Goal: Task Accomplishment & Management: Manage account settings

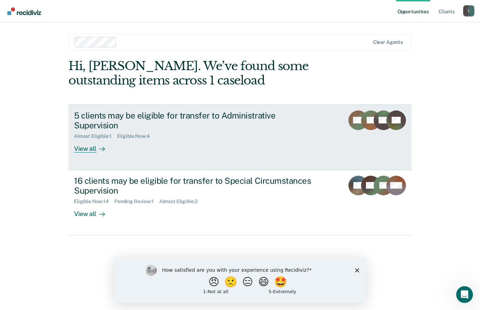
click at [382, 126] on rect at bounding box center [384, 121] width 20 height 20
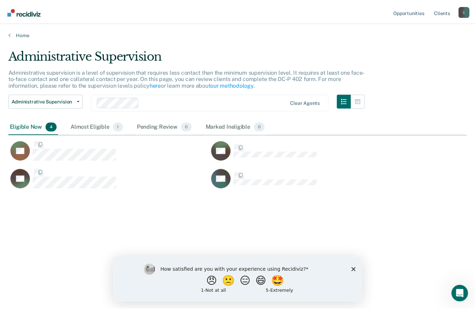
scroll to position [204, 458]
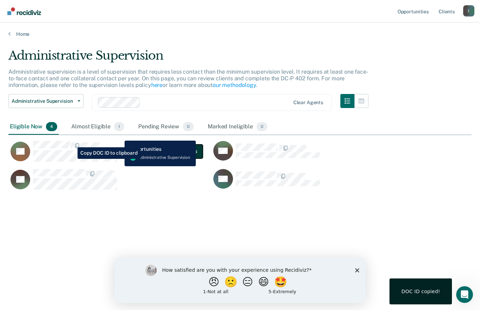
click at [163, 155] on button "Complete 402 Forms" at bounding box center [173, 151] width 58 height 14
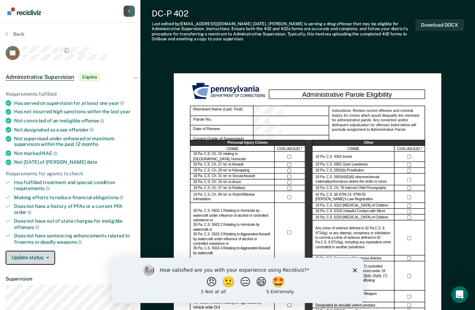
click at [25, 258] on button "Update status" at bounding box center [30, 258] width 49 height 14
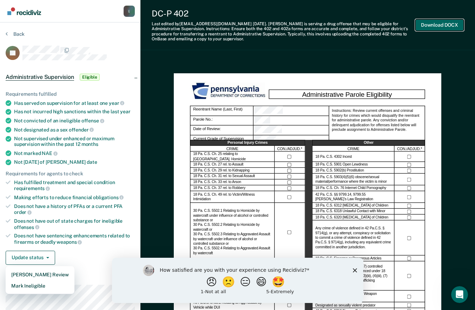
click at [435, 26] on button "Download DOCX" at bounding box center [439, 25] width 48 height 12
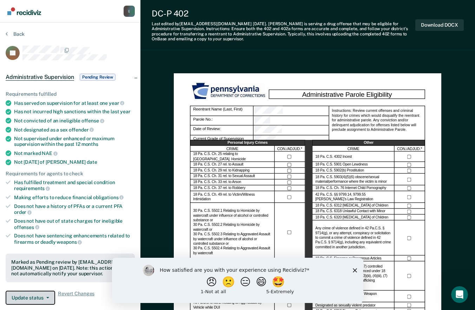
click at [48, 297] on icon "button" at bounding box center [47, 297] width 3 height 1
click at [22, 32] on button "Back" at bounding box center [15, 34] width 19 height 6
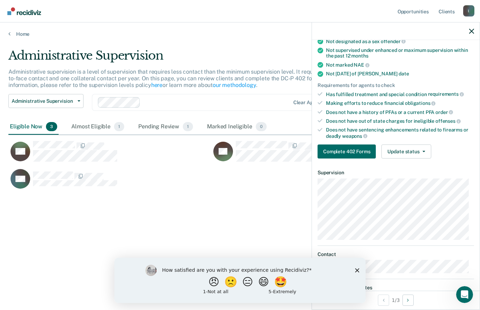
scroll to position [91, 0]
click at [418, 152] on button "Update status" at bounding box center [405, 152] width 49 height 14
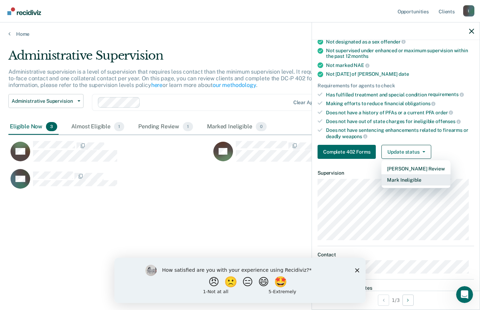
click at [421, 180] on button "Mark Ineligible" at bounding box center [415, 179] width 69 height 11
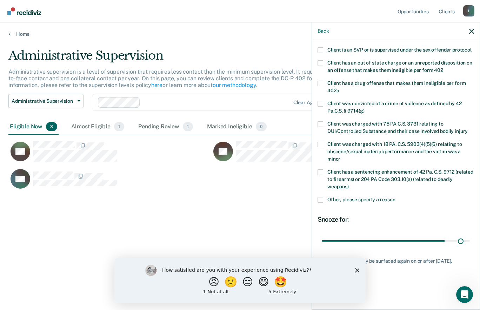
scroll to position [99, 0]
type input "180"
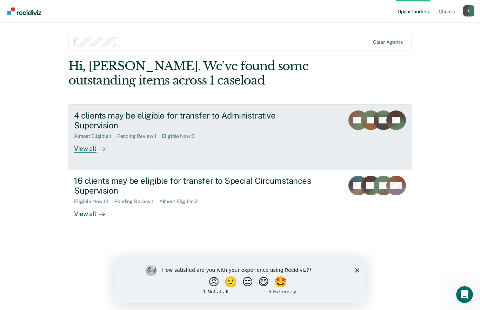
click at [92, 139] on div "View all" at bounding box center [93, 146] width 39 height 14
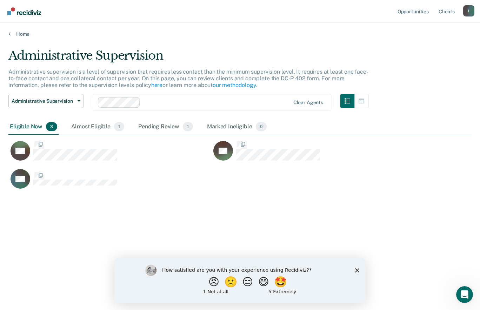
scroll to position [204, 458]
click at [93, 126] on div "Almost Eligible 1" at bounding box center [98, 126] width 56 height 15
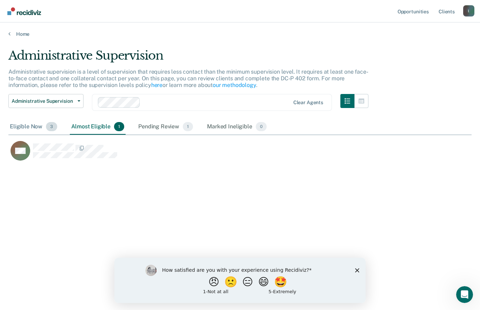
click at [37, 129] on div "Eligible Now 3" at bounding box center [33, 126] width 50 height 15
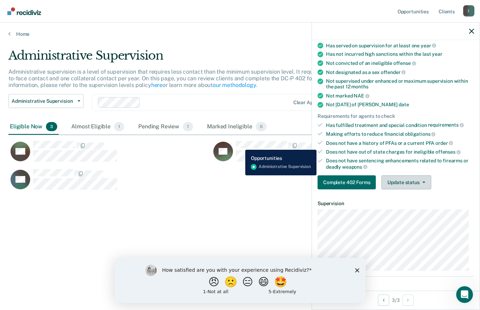
click at [418, 183] on button "Update status" at bounding box center [405, 182] width 49 height 14
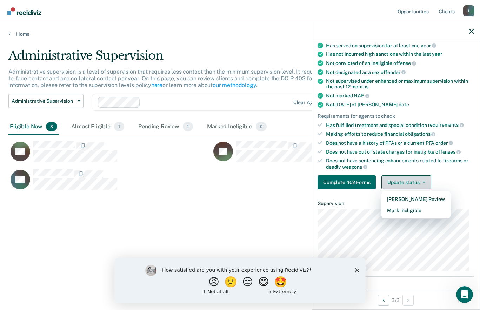
click at [427, 211] on button "Mark Ineligible" at bounding box center [415, 210] width 69 height 11
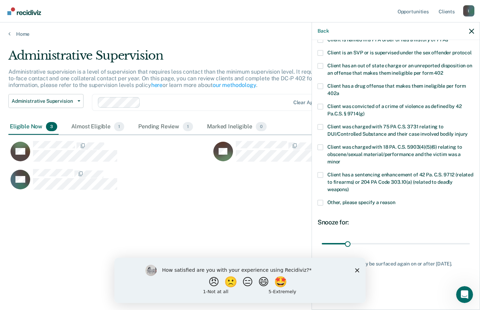
scroll to position [99, 0]
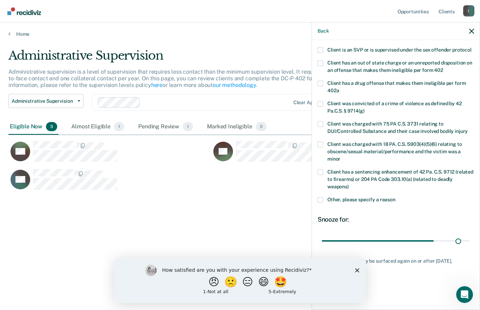
type input "180"
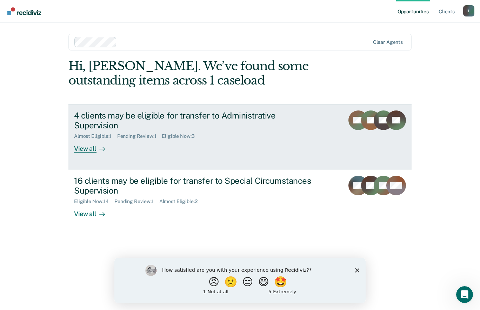
click at [95, 141] on div "View all" at bounding box center [93, 146] width 39 height 14
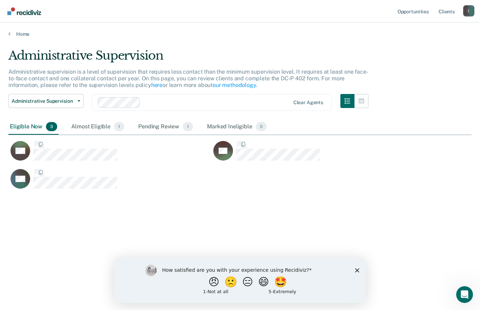
scroll to position [204, 458]
click at [272, 193] on div "DH" at bounding box center [210, 183] width 405 height 28
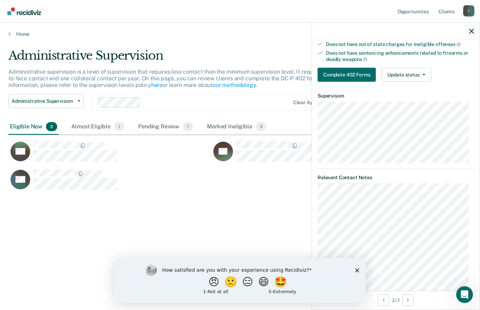
scroll to position [165, 0]
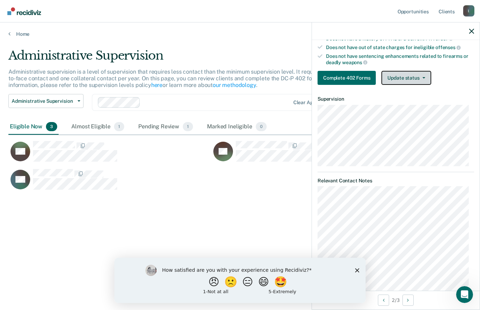
click at [411, 75] on button "Update status" at bounding box center [405, 78] width 49 height 14
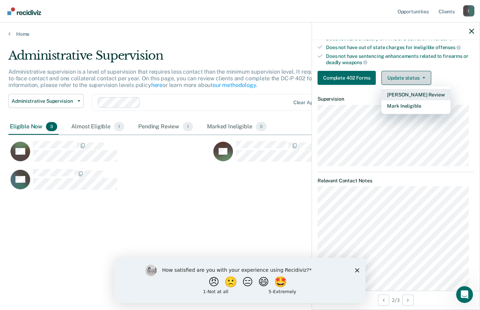
click at [417, 106] on button "Mark Ineligible" at bounding box center [415, 105] width 69 height 11
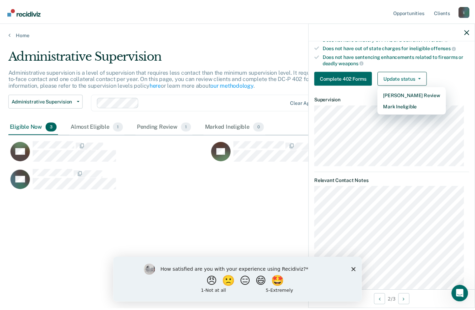
scroll to position [105, 0]
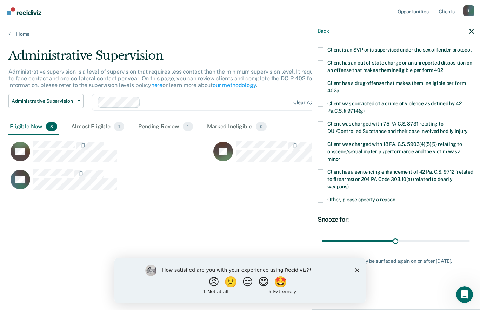
type input "90"
click at [473, 29] on icon "button" at bounding box center [471, 31] width 5 height 5
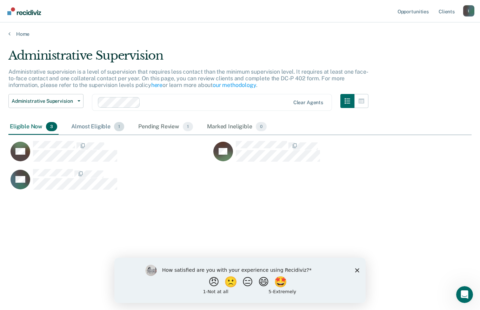
click at [91, 124] on div "Almost Eligible 1" at bounding box center [98, 126] width 56 height 15
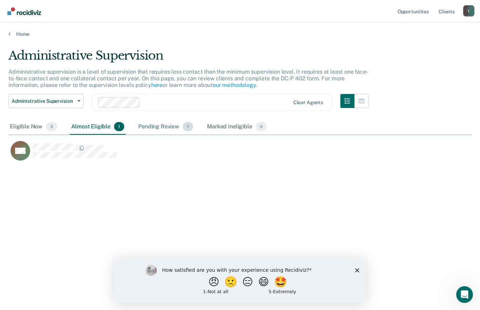
click at [173, 125] on div "Pending Review 1" at bounding box center [166, 126] width 58 height 15
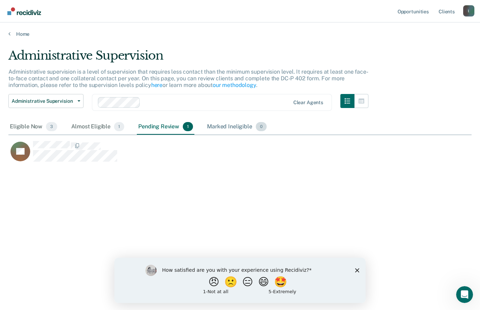
click at [241, 126] on div "Marked Ineligible 0" at bounding box center [237, 126] width 62 height 15
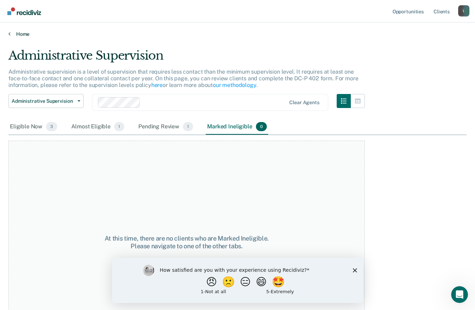
click at [28, 32] on link "Home" at bounding box center [237, 34] width 458 height 6
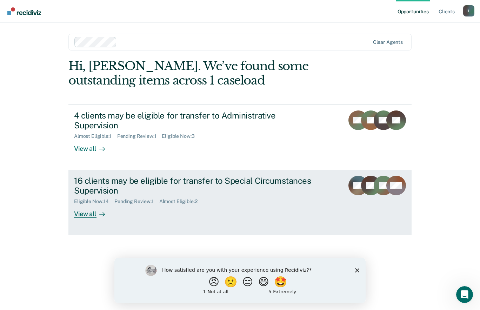
click at [207, 176] on div "16 clients may be eligible for transfer to Special Circumstances Supervision" at bounding box center [197, 186] width 246 height 20
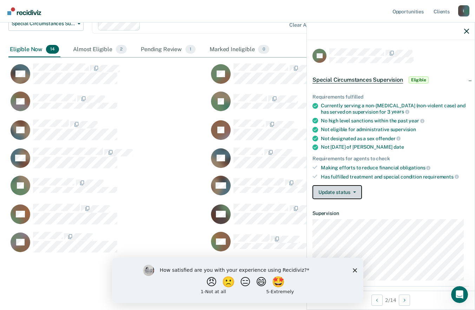
click at [354, 192] on icon "button" at bounding box center [354, 192] width 3 height 1
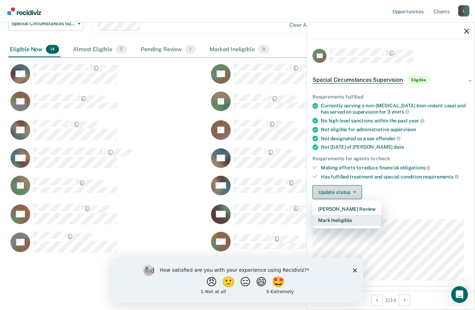
click at [356, 221] on button "Mark Ineligible" at bounding box center [346, 220] width 69 height 11
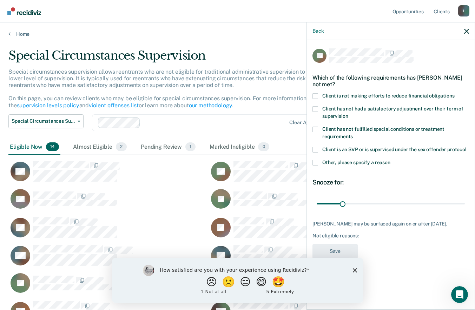
click at [354, 239] on div "Not eligible reasons:" at bounding box center [390, 236] width 156 height 6
click at [338, 239] on div "Not eligible reasons:" at bounding box center [390, 236] width 156 height 6
click at [351, 239] on div "Not eligible reasons:" at bounding box center [390, 236] width 156 height 6
click at [371, 237] on div "[PERSON_NAME] may be surfaced again on or after [DATE]. Not eligible reasons:" at bounding box center [390, 230] width 156 height 18
click at [373, 239] on div "Not eligible reasons:" at bounding box center [390, 236] width 156 height 6
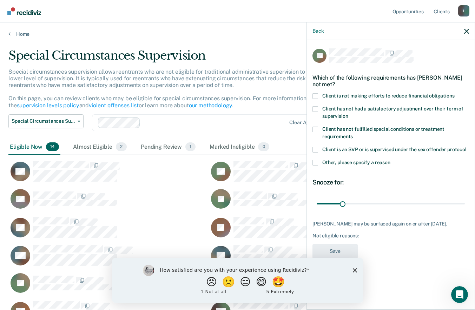
click at [372, 239] on div "Not eligible reasons:" at bounding box center [390, 236] width 156 height 6
type input "180"
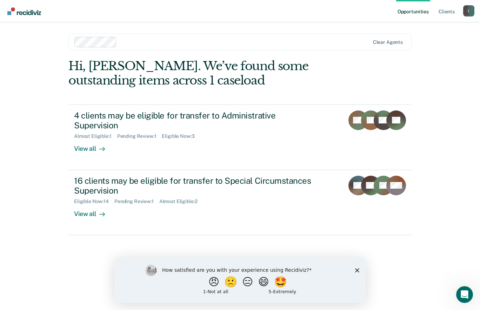
click at [96, 176] on div "16 clients may be eligible for transfer to Special Circumstances Supervision" at bounding box center [197, 186] width 246 height 20
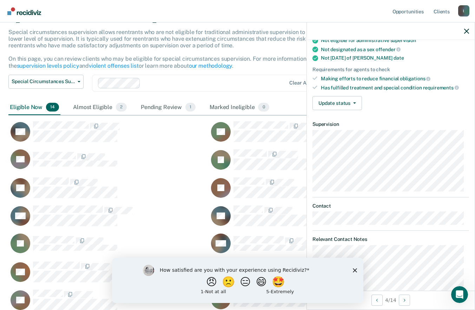
scroll to position [88, 0]
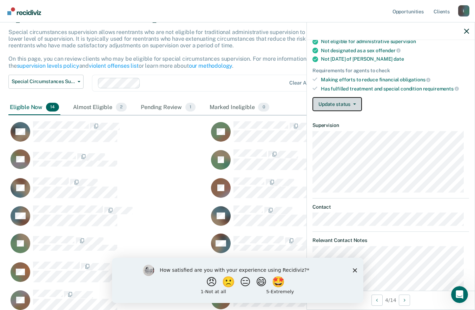
click at [350, 104] on span "button" at bounding box center [353, 104] width 6 height 1
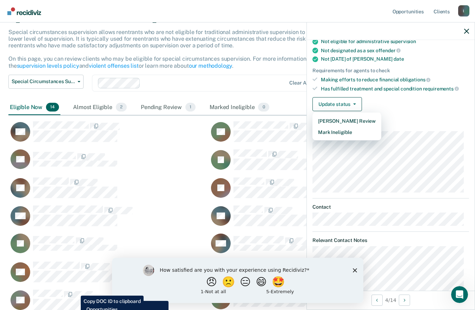
click at [407, 113] on div "Requirements fulfilled Currently serving a non-[MEDICAL_DATA] (violent case) an…" at bounding box center [391, 56] width 168 height 122
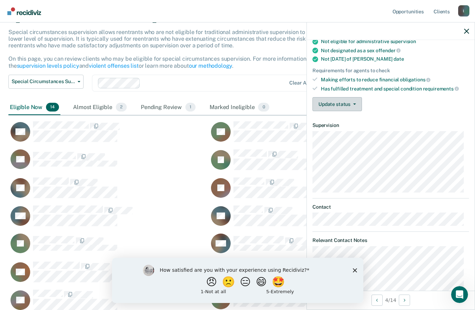
click at [354, 104] on icon "button" at bounding box center [354, 104] width 3 height 1
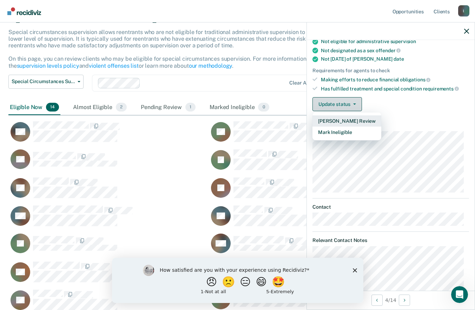
click at [351, 132] on button "Mark Ineligible" at bounding box center [346, 132] width 69 height 11
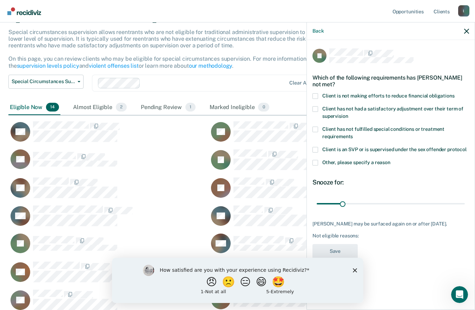
click at [315, 108] on span at bounding box center [315, 109] width 6 height 6
click at [348, 114] on input "Client has not had a satisfactory adjustment over their term of supervision" at bounding box center [348, 114] width 0 height 0
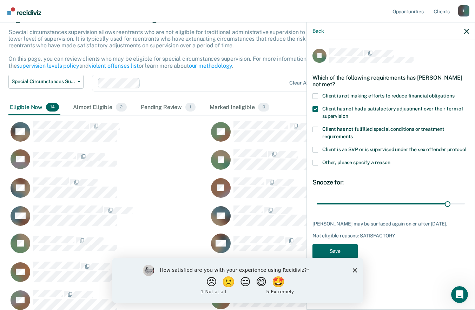
type input "180"
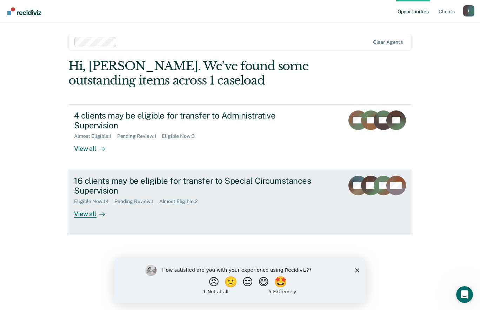
click at [106, 176] on div "16 clients may be eligible for transfer to Special Circumstances Supervision" at bounding box center [197, 186] width 246 height 20
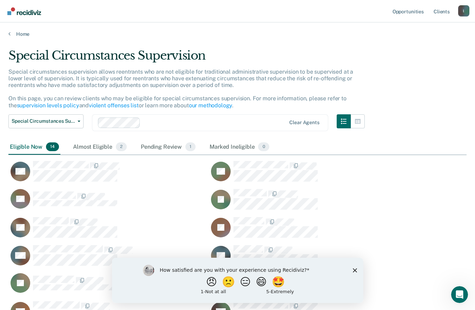
scroll to position [302, 453]
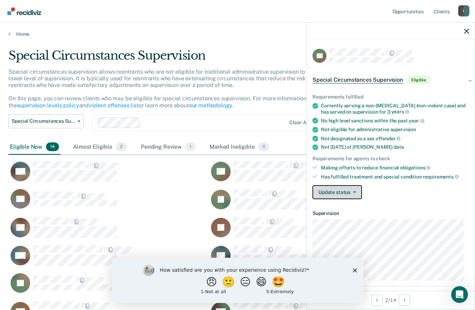
click at [354, 192] on icon "button" at bounding box center [354, 192] width 3 height 1
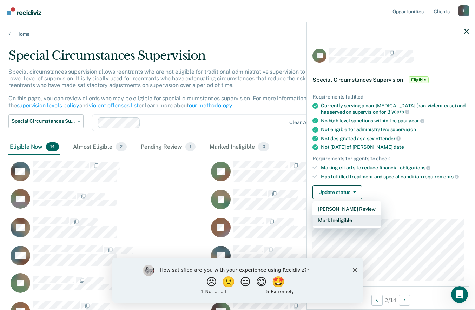
click at [355, 218] on button "Mark Ineligible" at bounding box center [346, 220] width 69 height 11
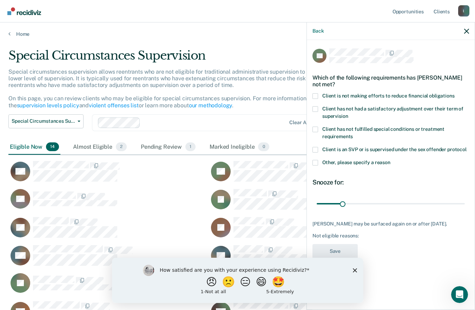
click at [314, 96] on span at bounding box center [315, 96] width 6 height 6
click at [454, 93] on input "Client is not making efforts to reduce financial obligations" at bounding box center [454, 93] width 0 height 0
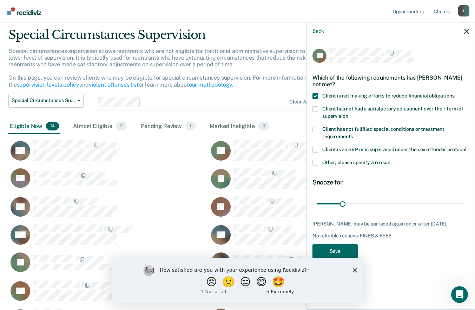
scroll to position [28, 0]
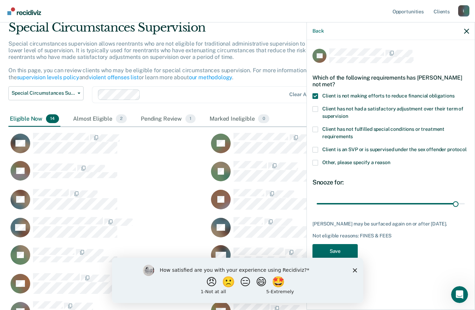
type input "180"
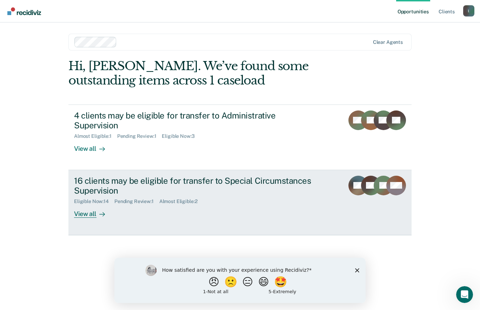
click at [114, 176] on div "16 clients may be eligible for transfer to Special Circumstances Supervision" at bounding box center [197, 186] width 246 height 20
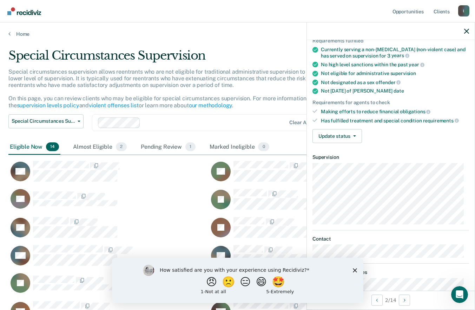
scroll to position [42, 0]
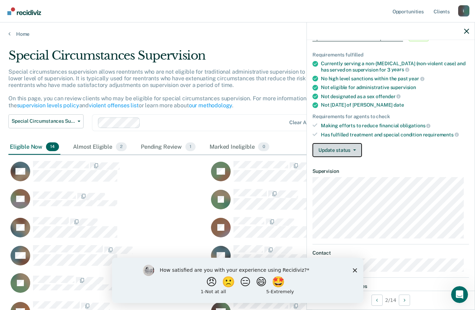
click at [343, 150] on button "Update status" at bounding box center [336, 150] width 49 height 14
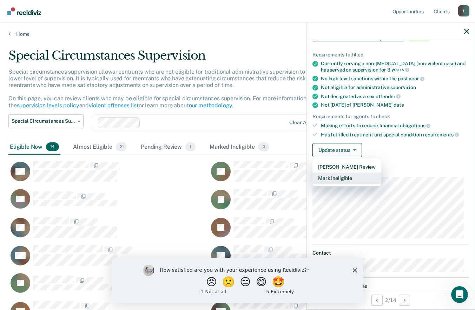
click at [349, 178] on button "Mark Ineligible" at bounding box center [346, 178] width 69 height 11
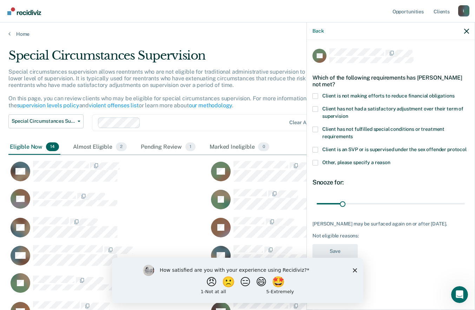
scroll to position [0, 0]
click at [316, 98] on span at bounding box center [315, 96] width 6 height 6
click at [454, 93] on input "Client is not making efforts to reduce financial obligations" at bounding box center [454, 93] width 0 height 0
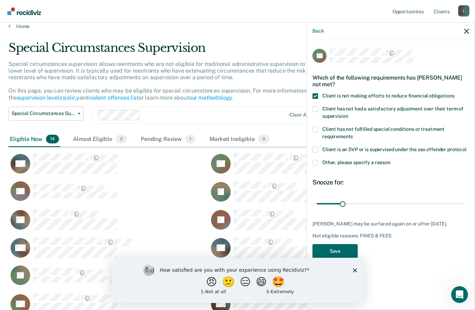
scroll to position [39, 0]
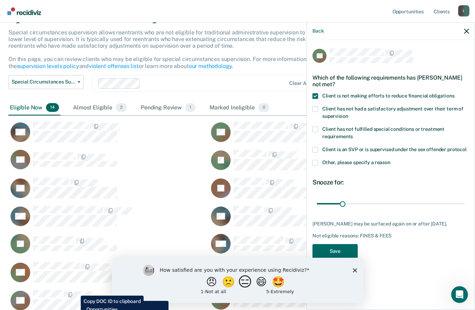
click at [244, 285] on button "😑" at bounding box center [246, 282] width 16 height 14
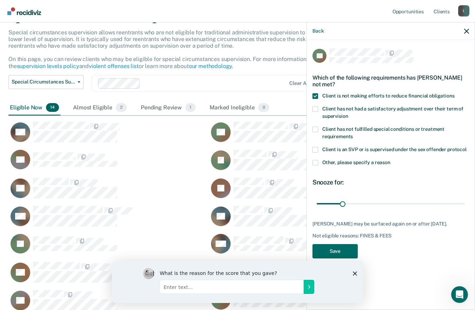
click at [354, 274] on polygon "Close survey" at bounding box center [354, 273] width 4 height 4
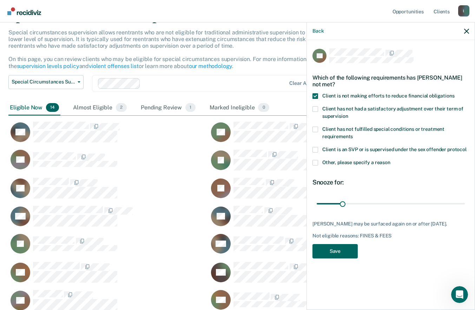
click at [339, 255] on button "Save" at bounding box center [334, 251] width 45 height 14
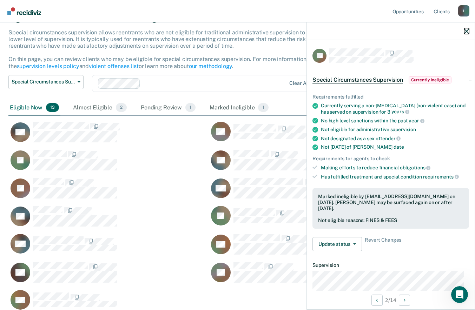
click at [466, 32] on icon "button" at bounding box center [466, 31] width 5 height 5
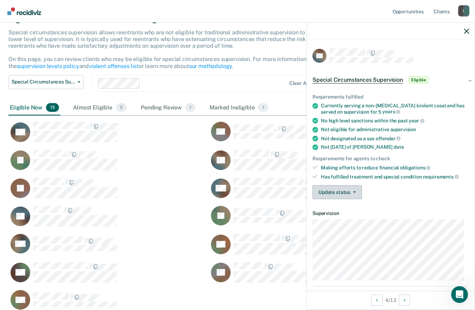
click at [348, 190] on button "Update status" at bounding box center [336, 192] width 49 height 14
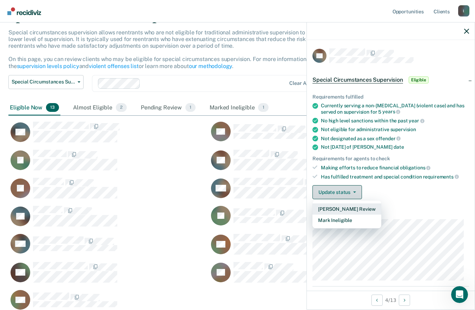
click at [353, 220] on button "Mark Ineligible" at bounding box center [346, 220] width 69 height 11
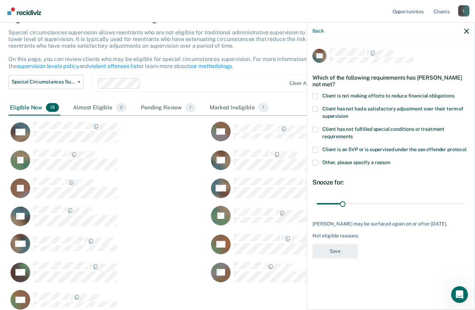
click at [315, 163] on span at bounding box center [315, 163] width 6 height 6
click at [390, 160] on input "Other, please specify a reason" at bounding box center [390, 160] width 0 height 0
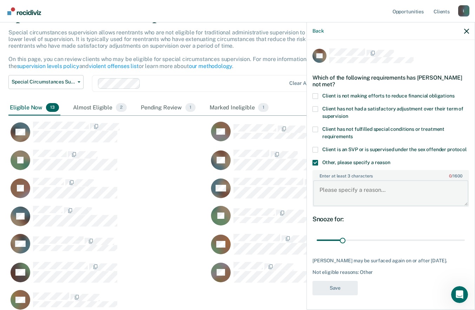
click at [389, 202] on textarea "Enter at least 3 characters 0 / 1600" at bounding box center [390, 193] width 155 height 26
type textarea "death--not out for 7 years."
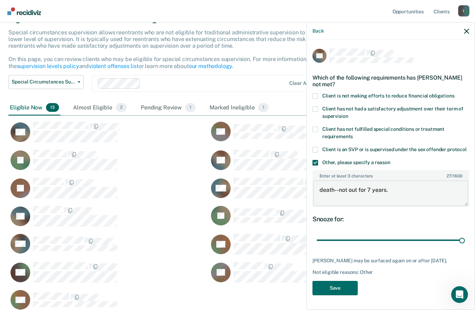
type input "180"
type textarea "death--not out for 7 years."
click at [341, 285] on button "Save" at bounding box center [334, 288] width 45 height 14
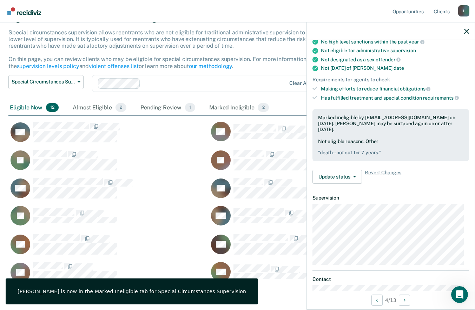
scroll to position [0, 0]
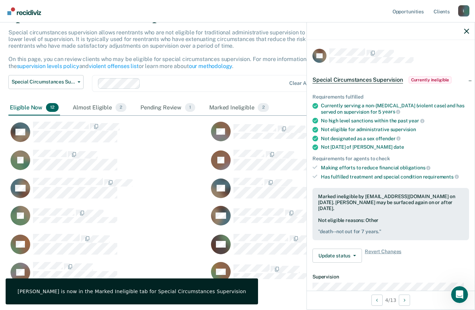
click at [467, 34] on icon "button" at bounding box center [466, 31] width 5 height 5
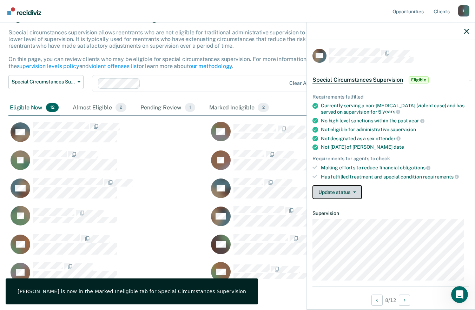
click at [354, 192] on icon "button" at bounding box center [354, 192] width 3 height 1
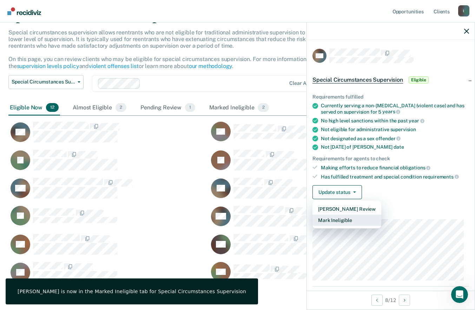
click at [354, 220] on button "Mark Ineligible" at bounding box center [346, 220] width 69 height 11
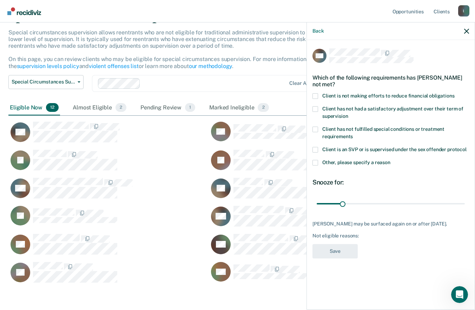
click at [317, 94] on span at bounding box center [315, 96] width 6 height 6
click at [454, 93] on input "Client is not making efforts to reduce financial obligations" at bounding box center [454, 93] width 0 height 0
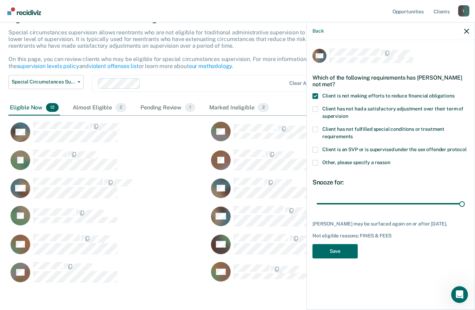
type input "180"
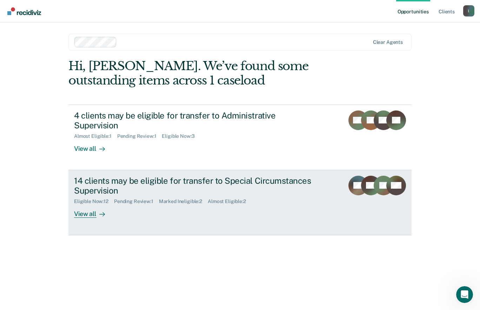
click at [172, 176] on div "14 clients may be eligible for transfer to Special Circumstances Supervision" at bounding box center [197, 186] width 246 height 20
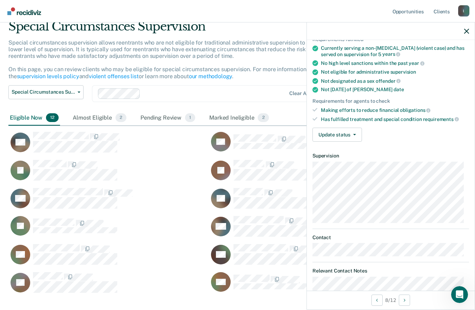
scroll to position [60, 0]
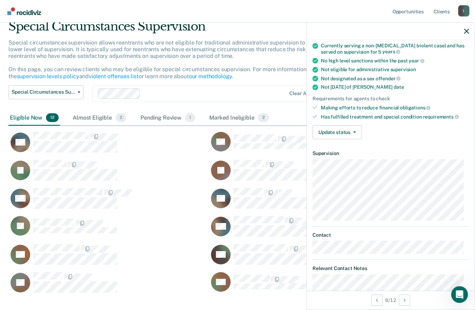
click at [348, 129] on button "Update status" at bounding box center [336, 132] width 49 height 14
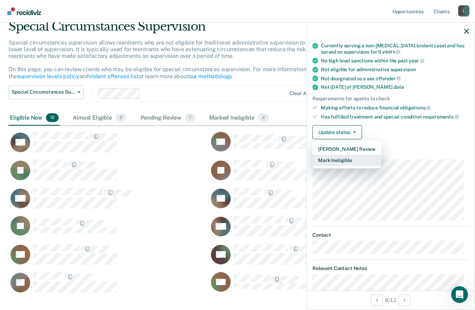
click at [345, 161] on button "Mark Ineligible" at bounding box center [346, 160] width 69 height 11
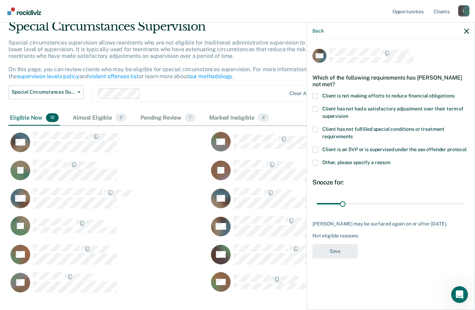
scroll to position [0, 0]
click at [315, 96] on span at bounding box center [315, 96] width 6 height 6
click at [454, 93] on input "Client is not making efforts to reduce financial obligations" at bounding box center [454, 93] width 0 height 0
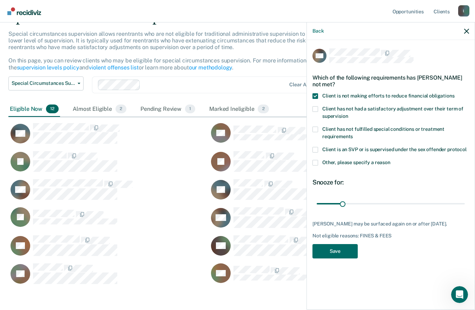
scroll to position [69, 0]
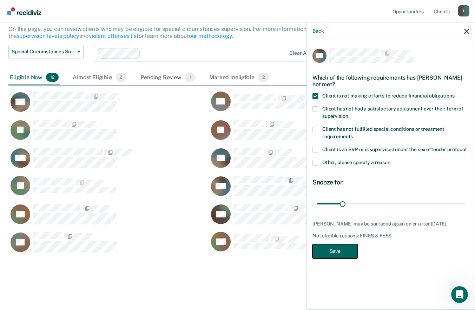
click at [337, 255] on button "Save" at bounding box center [334, 251] width 45 height 14
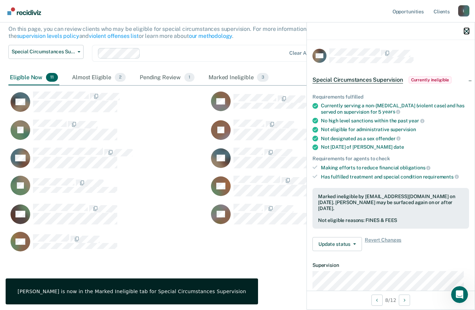
click at [466, 31] on icon "button" at bounding box center [466, 31] width 5 height 5
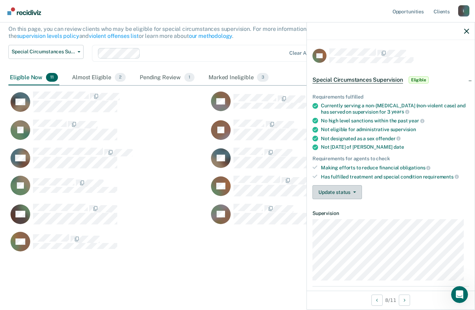
click at [346, 193] on button "Update status" at bounding box center [336, 192] width 49 height 14
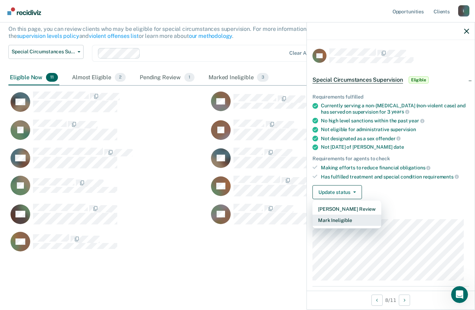
click at [356, 220] on button "Mark Ineligible" at bounding box center [346, 220] width 69 height 11
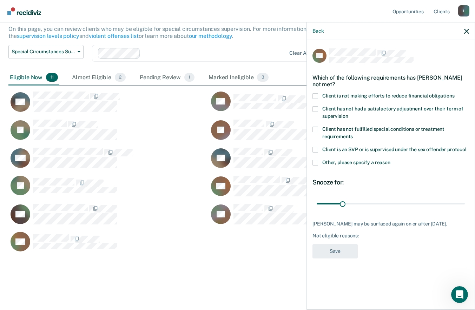
click at [315, 110] on span at bounding box center [315, 109] width 6 height 6
click at [348, 114] on input "Client has not had a satisfactory adjustment over their term of supervision" at bounding box center [348, 114] width 0 height 0
click at [342, 248] on button "Save" at bounding box center [334, 251] width 45 height 14
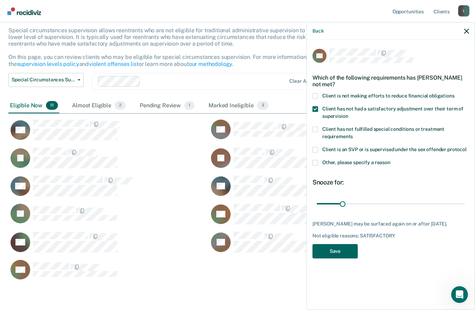
scroll to position [246, 453]
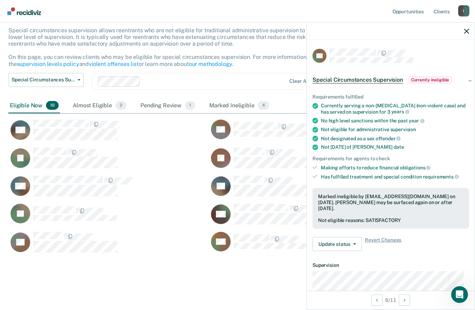
click at [465, 33] on icon "button" at bounding box center [466, 31] width 5 height 5
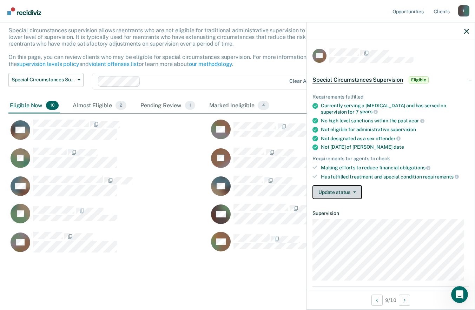
click at [343, 192] on button "Update status" at bounding box center [336, 192] width 49 height 14
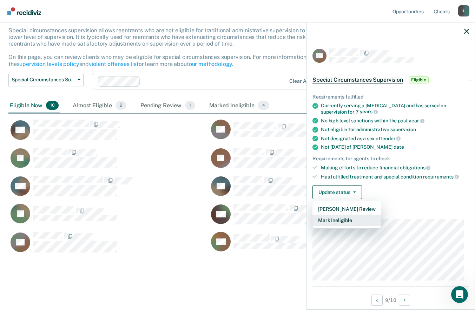
click at [349, 218] on button "Mark Ineligible" at bounding box center [346, 220] width 69 height 11
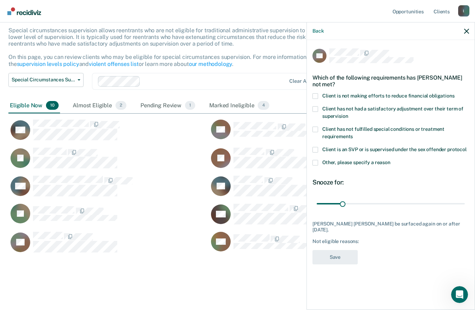
click at [317, 31] on button "Back" at bounding box center [317, 31] width 11 height 6
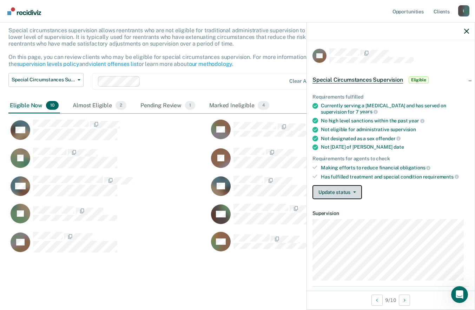
click at [354, 192] on icon "button" at bounding box center [354, 192] width 3 height 1
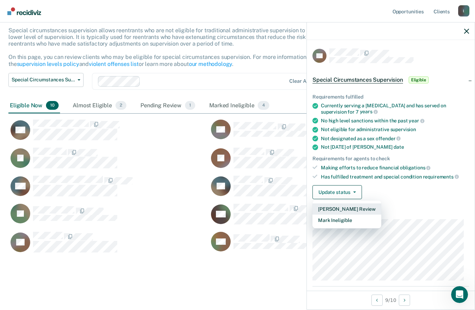
click at [362, 206] on button "[PERSON_NAME] Review" at bounding box center [346, 209] width 69 height 11
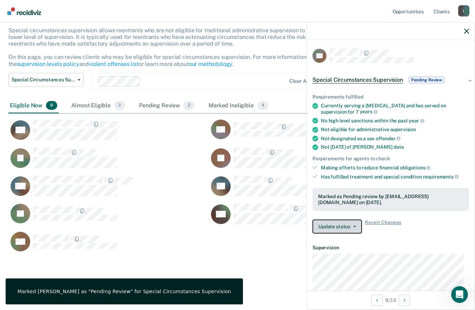
click at [354, 226] on icon "button" at bounding box center [354, 226] width 3 height 1
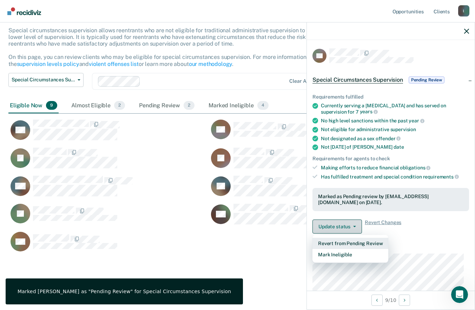
click at [375, 242] on button "Revert from Pending Review" at bounding box center [350, 243] width 76 height 11
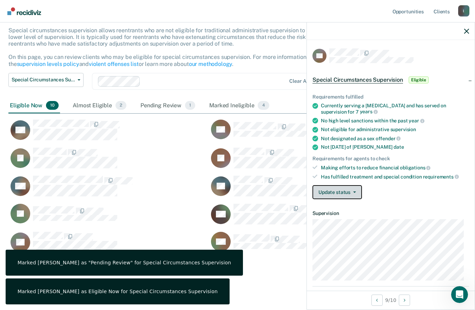
click at [354, 192] on icon "button" at bounding box center [354, 192] width 3 height 1
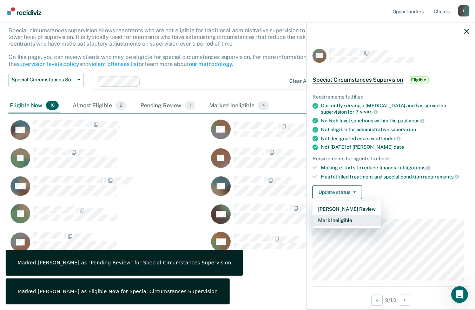
click at [353, 223] on button "Mark Ineligible" at bounding box center [346, 220] width 69 height 11
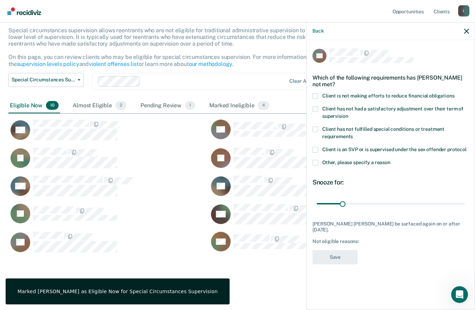
click at [315, 160] on span at bounding box center [315, 163] width 6 height 6
click at [390, 160] on input "Other, please specify a reason" at bounding box center [390, 160] width 0 height 0
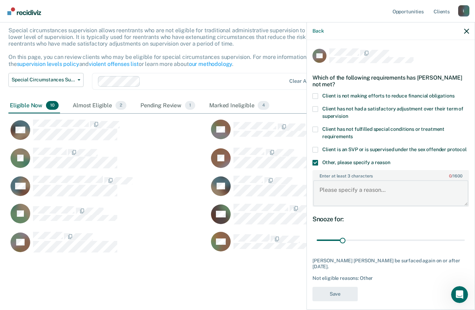
click at [345, 181] on textarea "Enter at least 3 characters 0 / 1600" at bounding box center [390, 193] width 155 height 26
type textarea "Juvenile lifer"
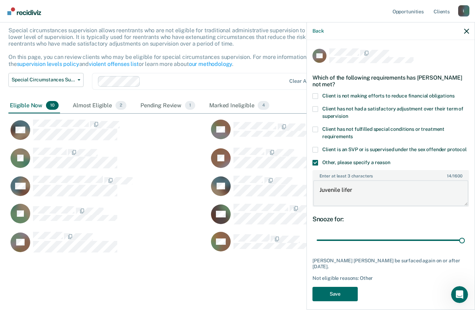
type input "180"
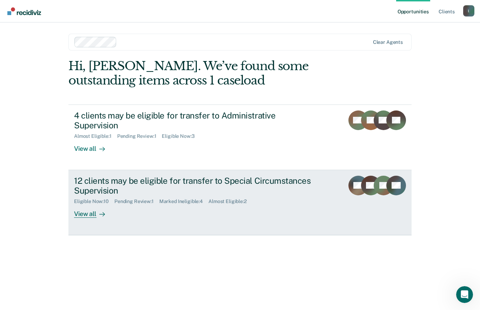
click at [136, 176] on div "12 clients may be eligible for transfer to Special Circumstances Supervision" at bounding box center [197, 186] width 246 height 20
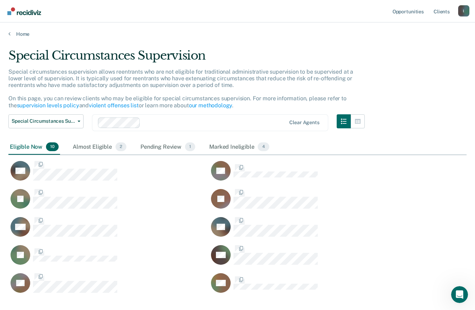
scroll to position [246, 453]
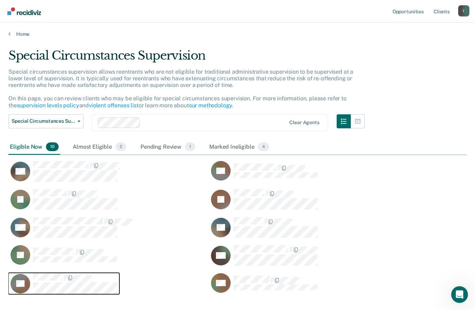
click at [75, 281] on div "CaseloadOpportunityCell-9672S" at bounding box center [75, 277] width 84 height 9
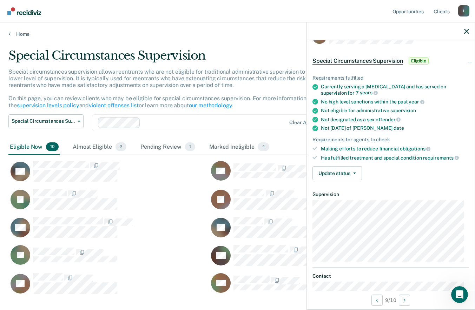
scroll to position [19, 0]
click at [347, 173] on button "Update status" at bounding box center [336, 174] width 49 height 14
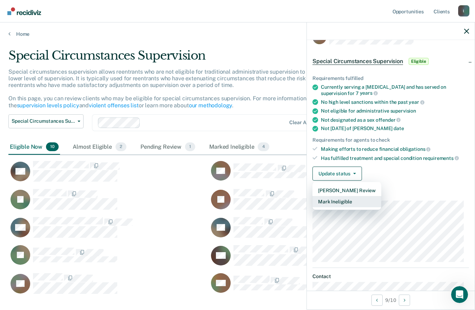
click at [351, 199] on button "Mark Ineligible" at bounding box center [346, 201] width 69 height 11
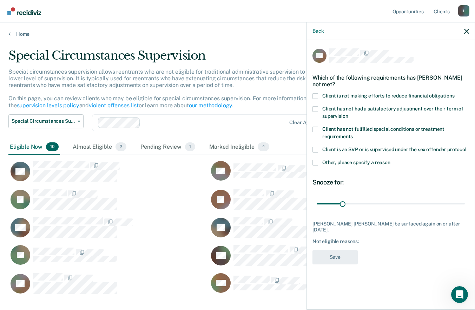
click at [315, 160] on span at bounding box center [315, 163] width 6 height 6
click at [390, 160] on input "Other, please specify a reason" at bounding box center [390, 160] width 0 height 0
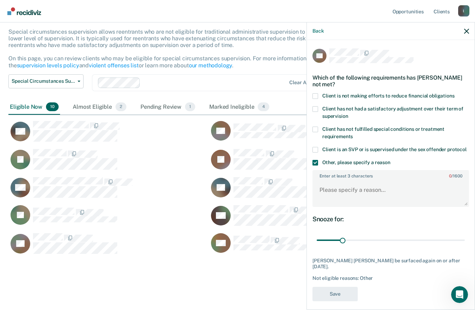
scroll to position [41, 0]
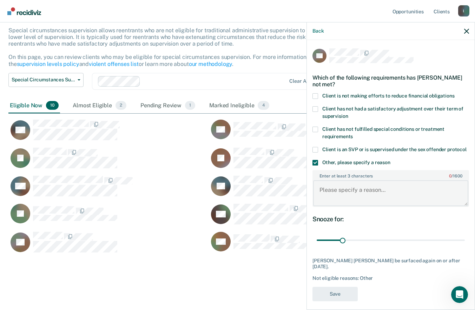
click at [337, 184] on textarea "Enter at least 3 characters 0 / 1600" at bounding box center [390, 193] width 155 height 26
click at [359, 186] on textarea "J" at bounding box center [390, 193] width 155 height 26
type textarea "Juvenile lifer"
click at [341, 287] on button "Save" at bounding box center [334, 294] width 45 height 14
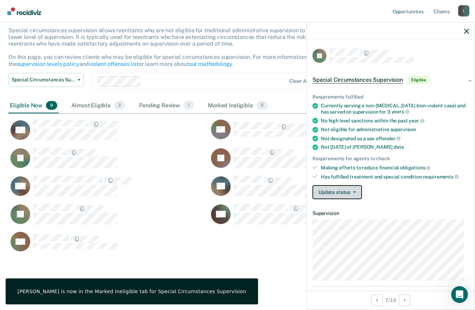
click at [354, 192] on icon "button" at bounding box center [354, 192] width 3 height 1
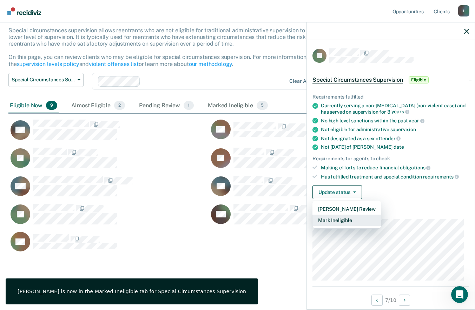
click at [356, 220] on button "Mark Ineligible" at bounding box center [346, 220] width 69 height 11
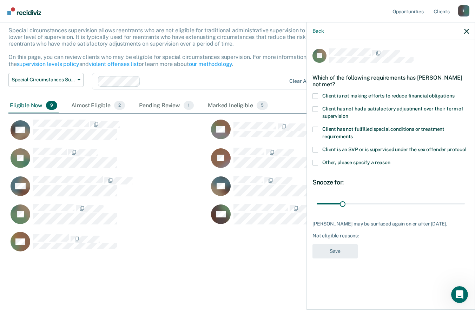
click at [314, 109] on span at bounding box center [315, 109] width 6 height 6
click at [348, 114] on input "Client has not had a satisfactory adjustment over their term of supervision" at bounding box center [348, 114] width 0 height 0
click at [347, 249] on button "Save" at bounding box center [334, 251] width 45 height 14
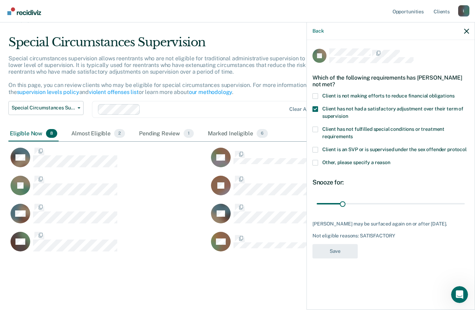
scroll to position [218, 453]
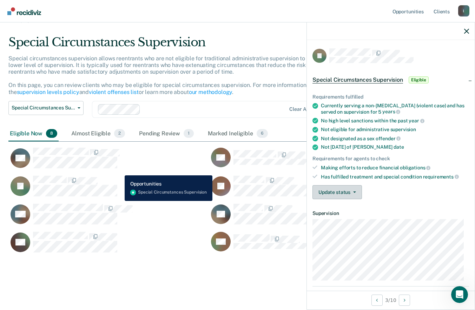
click at [353, 192] on icon "button" at bounding box center [354, 192] width 3 height 1
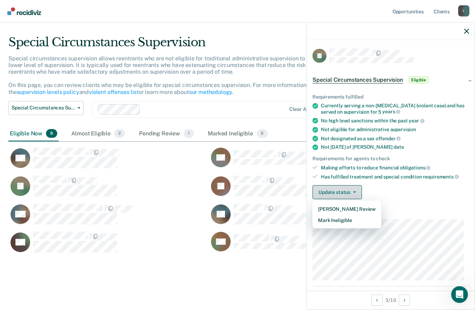
click at [353, 217] on button "Mark Ineligible" at bounding box center [346, 220] width 69 height 11
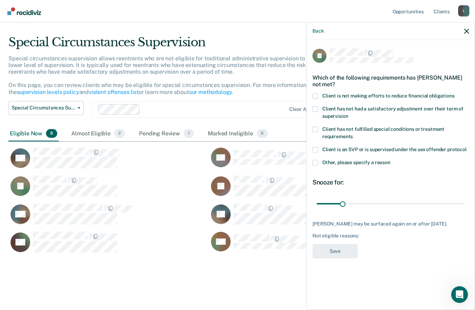
click at [314, 107] on span at bounding box center [315, 109] width 6 height 6
click at [348, 114] on input "Client has not had a satisfactory adjustment over their term of supervision" at bounding box center [348, 114] width 0 height 0
click at [341, 252] on button "Save" at bounding box center [334, 251] width 45 height 14
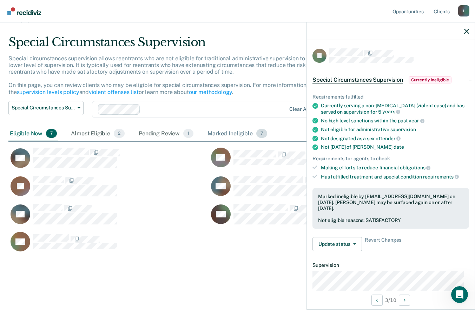
click at [237, 140] on div "Marked Ineligible 7" at bounding box center [237, 133] width 62 height 15
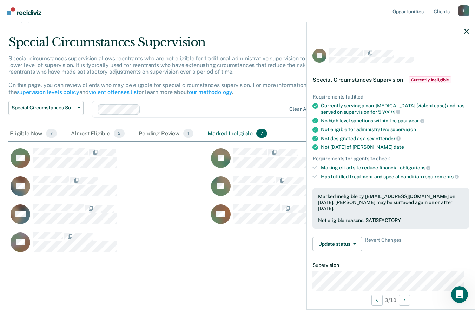
click at [242, 132] on div "Marked Ineligible 7" at bounding box center [237, 133] width 62 height 15
click at [81, 106] on button "Special Circumstances Supervision" at bounding box center [45, 108] width 75 height 14
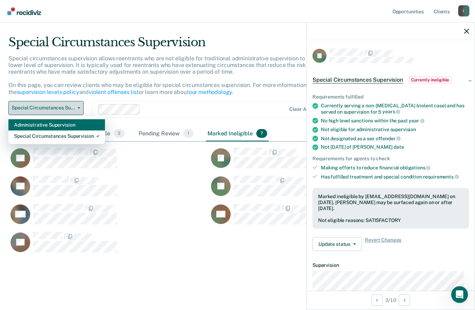
click at [82, 124] on div "Administrative Supervision" at bounding box center [56, 124] width 85 height 11
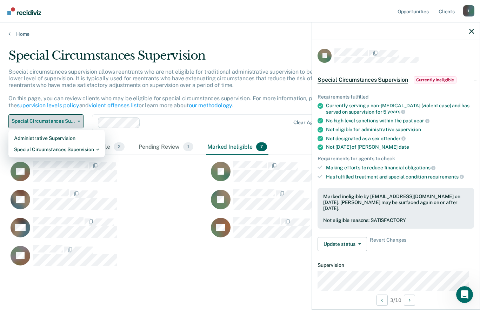
scroll to position [6, 6]
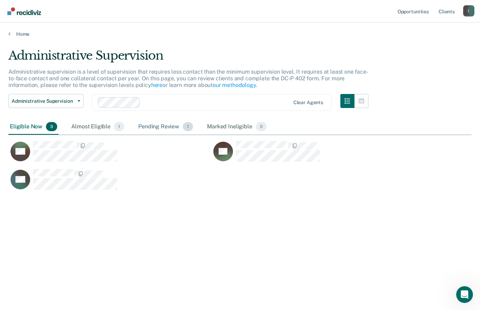
click at [168, 130] on div "Pending Review 1" at bounding box center [166, 126] width 58 height 15
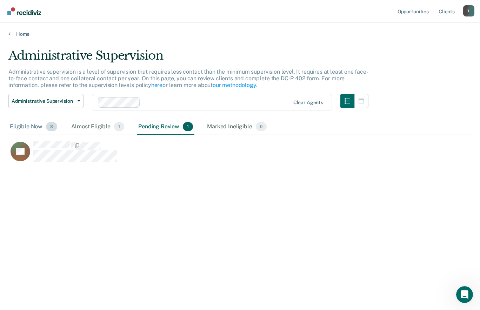
click at [35, 125] on div "Eligible Now 3" at bounding box center [33, 126] width 50 height 15
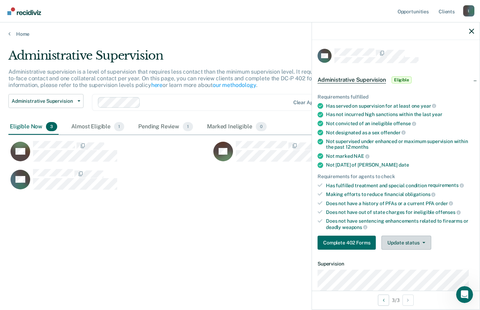
click at [423, 242] on icon "button" at bounding box center [423, 242] width 3 height 1
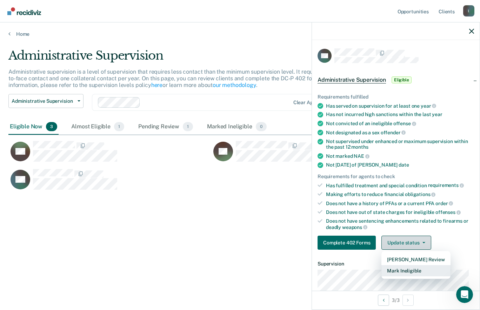
click at [427, 269] on button "Mark Ineligible" at bounding box center [415, 270] width 69 height 11
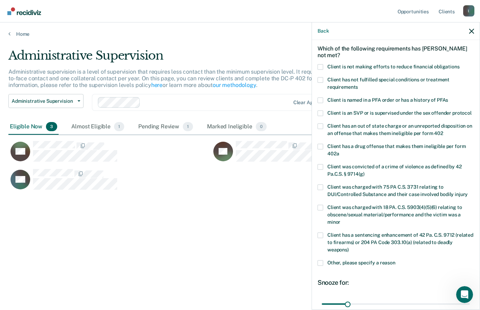
scroll to position [29, 0]
click at [319, 67] on span at bounding box center [321, 67] width 6 height 6
click at [460, 64] on input "Client is not making efforts to reduce financial obligations" at bounding box center [460, 64] width 0 height 0
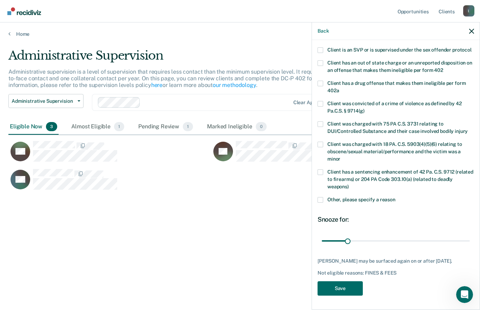
scroll to position [99, 0]
type input "89"
click at [346, 290] on button "Save" at bounding box center [340, 288] width 45 height 14
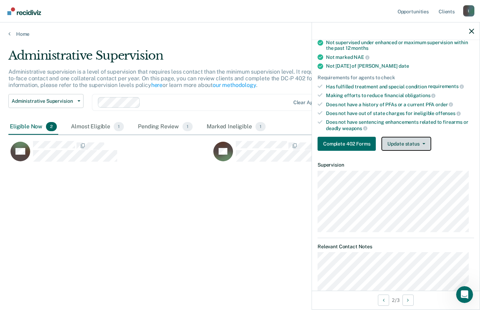
click at [419, 146] on button "Update status" at bounding box center [405, 144] width 49 height 14
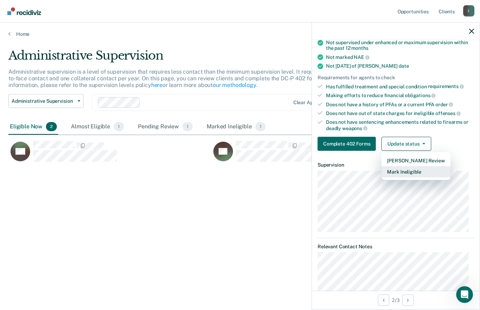
click at [421, 171] on button "Mark Ineligible" at bounding box center [415, 171] width 69 height 11
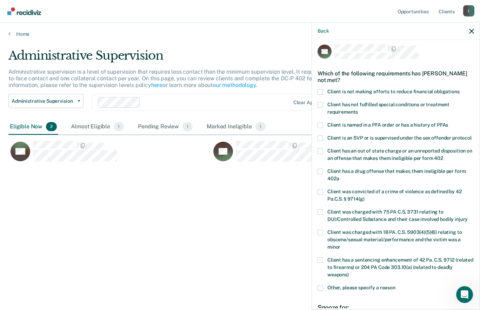
scroll to position [4, 0]
click at [321, 104] on span at bounding box center [321, 106] width 6 height 6
click at [358, 110] on input "Client has not fulfilled special conditions or treatment requirements" at bounding box center [358, 110] width 0 height 0
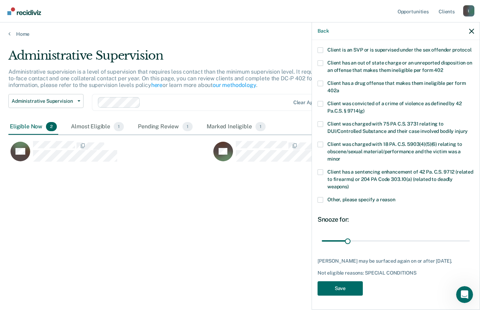
scroll to position [105, 0]
type input "60"
click at [348, 282] on button "Save" at bounding box center [340, 288] width 45 height 14
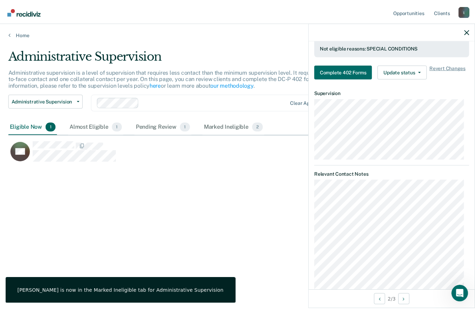
scroll to position [250, 0]
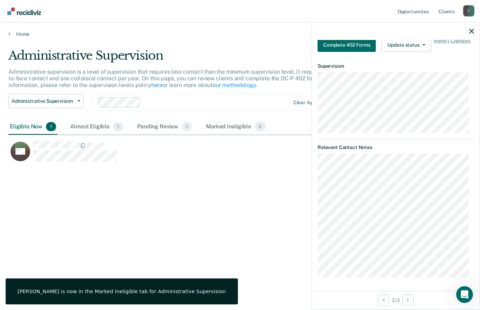
click at [472, 31] on icon "button" at bounding box center [471, 31] width 5 height 5
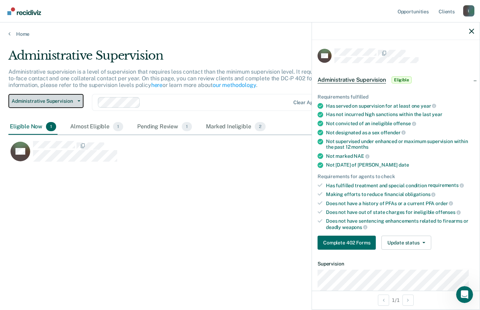
click at [78, 101] on icon "button" at bounding box center [79, 100] width 3 height 1
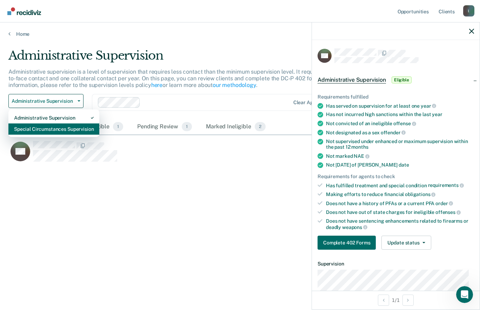
click at [71, 131] on div "Special Circumstances Supervision" at bounding box center [54, 129] width 80 height 11
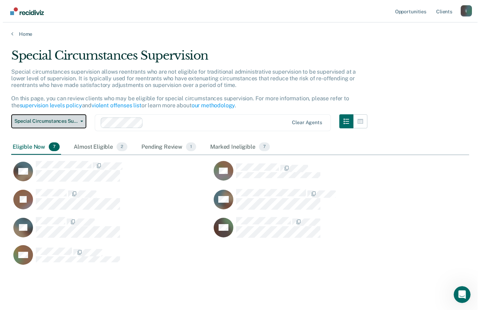
scroll to position [218, 453]
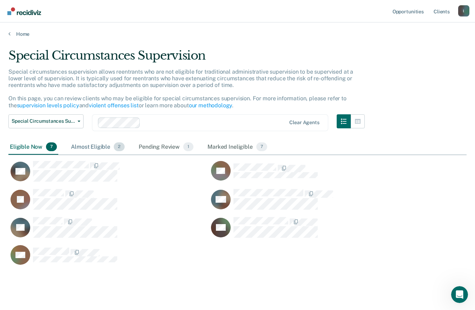
click at [107, 152] on div "Almost Eligible 2" at bounding box center [97, 147] width 56 height 15
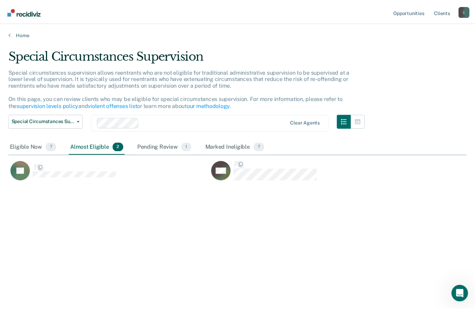
scroll to position [6, 6]
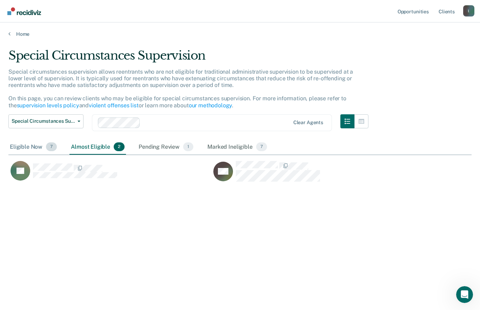
click at [46, 148] on span "7" at bounding box center [51, 146] width 11 height 9
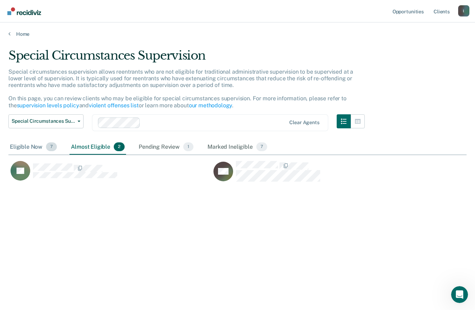
scroll to position [218, 453]
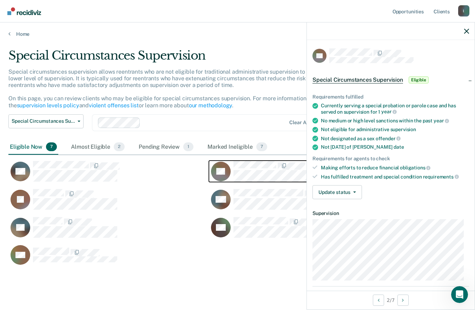
click at [221, 179] on rect "CaseloadOpportunityCell-281IW" at bounding box center [221, 172] width 20 height 20
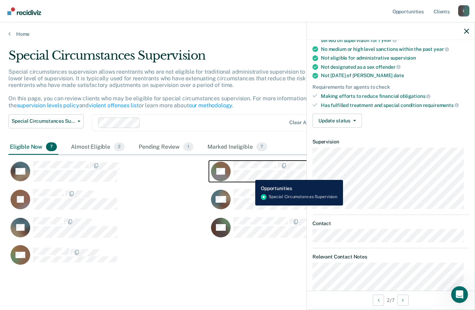
scroll to position [71, 0]
click at [354, 121] on icon "button" at bounding box center [354, 120] width 3 height 1
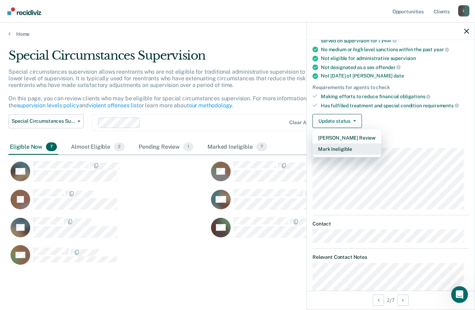
click at [359, 150] on button "Mark Ineligible" at bounding box center [346, 149] width 69 height 11
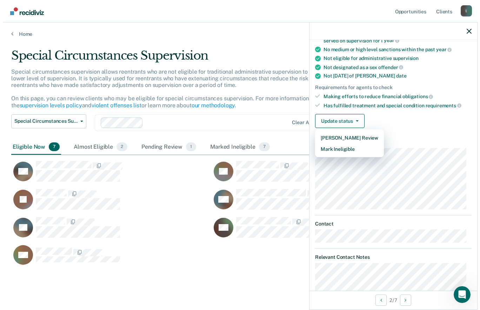
scroll to position [0, 0]
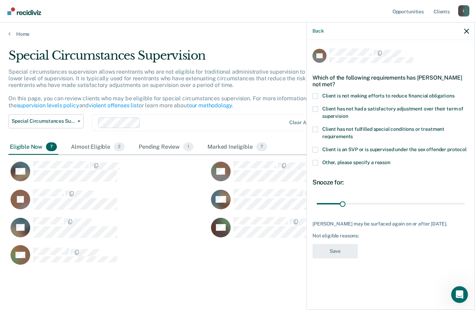
click at [314, 97] on span at bounding box center [315, 96] width 6 height 6
click at [454, 93] on input "Client is not making efforts to reduce financial obligations" at bounding box center [454, 93] width 0 height 0
type input "65"
click at [339, 255] on button "Save" at bounding box center [334, 251] width 45 height 14
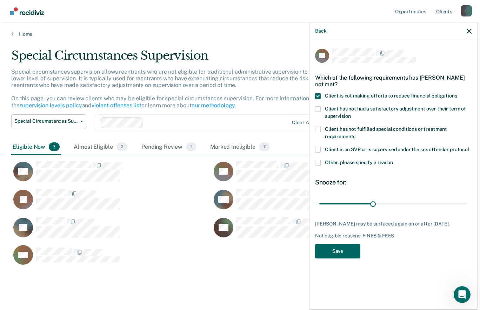
scroll to position [6, 6]
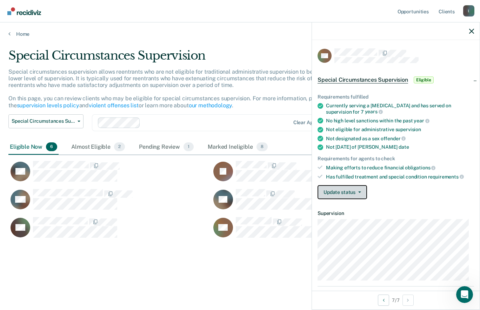
click at [357, 190] on button "Update status" at bounding box center [342, 192] width 49 height 14
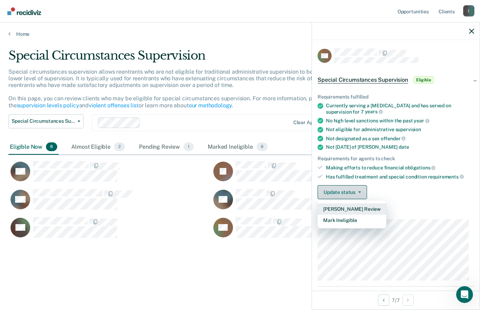
click at [359, 220] on button "Mark Ineligible" at bounding box center [352, 220] width 69 height 11
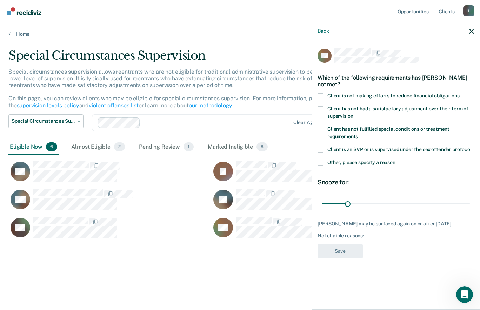
click at [320, 162] on span at bounding box center [321, 163] width 6 height 6
click at [395, 160] on input "Other, please specify a reason" at bounding box center [395, 160] width 0 height 0
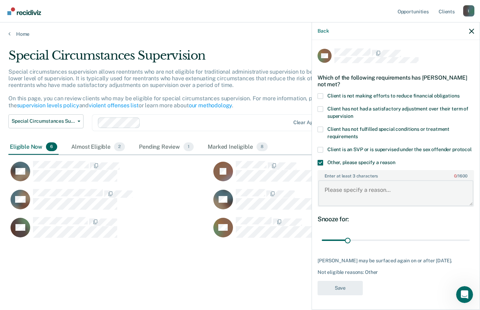
click at [356, 189] on textarea "Enter at least 3 characters 0 / 1600" at bounding box center [395, 193] width 155 height 26
type textarea "juvenile lifer"
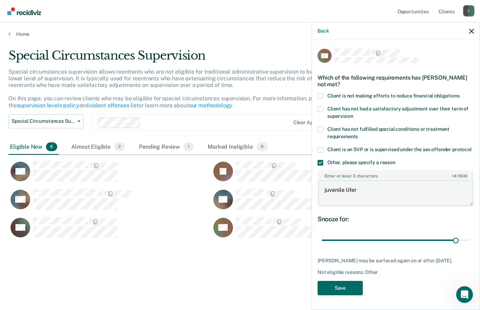
type input "180"
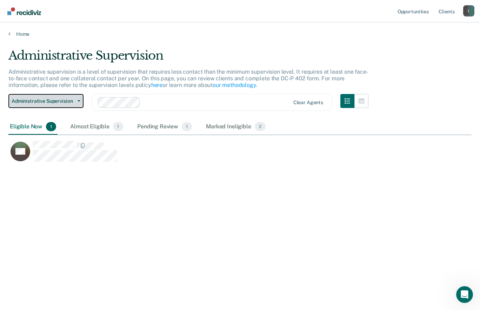
click at [67, 100] on span "Administrative Supervision" at bounding box center [43, 101] width 63 height 6
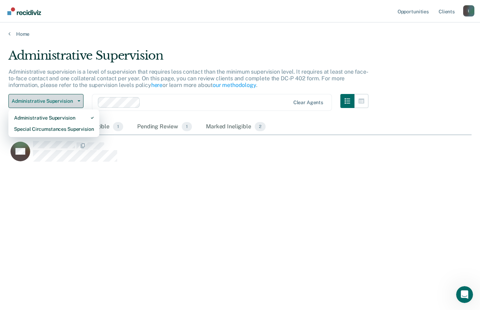
click at [66, 128] on div "Special Circumstances Supervision" at bounding box center [54, 129] width 80 height 11
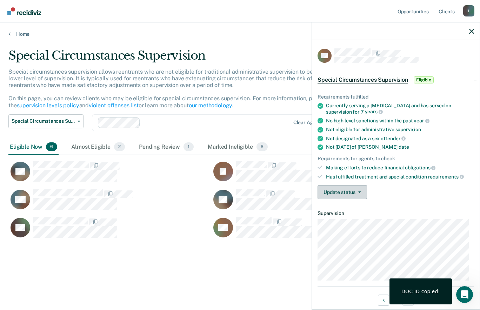
click at [359, 192] on icon "button" at bounding box center [359, 192] width 3 height 1
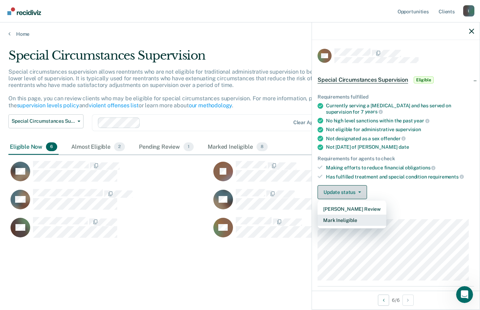
click at [362, 220] on button "Mark Ineligible" at bounding box center [352, 220] width 69 height 11
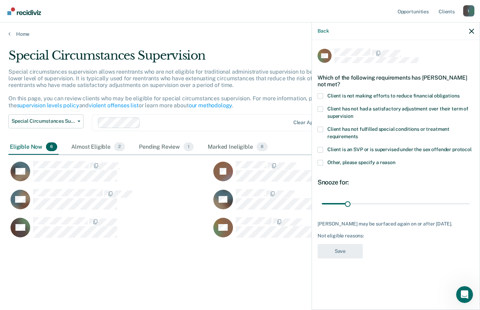
click at [320, 164] on span at bounding box center [321, 163] width 6 height 6
click at [395, 160] on input "Other, please specify a reason" at bounding box center [395, 160] width 0 height 0
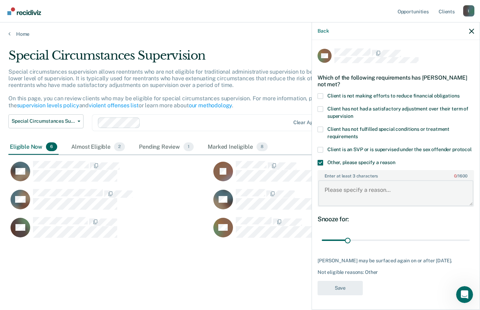
click at [356, 190] on textarea "Enter at least 3 characters 0 / 1600" at bounding box center [395, 193] width 155 height 26
type textarea "juvenile lifer"
click at [342, 289] on button "Save" at bounding box center [340, 288] width 45 height 14
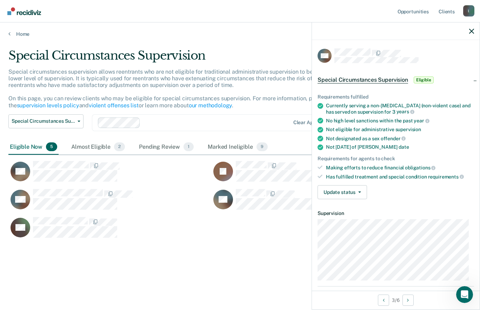
click at [279, 267] on div "Special Circumstances Supervision Special circumstances supervision allows reen…" at bounding box center [239, 164] width 463 height 232
click at [471, 32] on icon "button" at bounding box center [471, 31] width 5 height 5
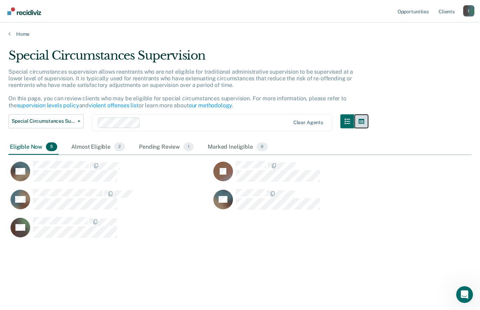
click at [362, 121] on icon "button" at bounding box center [362, 122] width 6 height 6
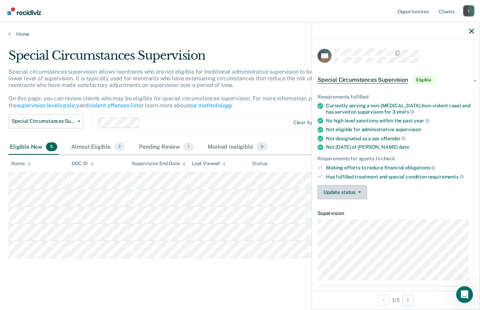
click at [358, 192] on icon "button" at bounding box center [359, 192] width 3 height 1
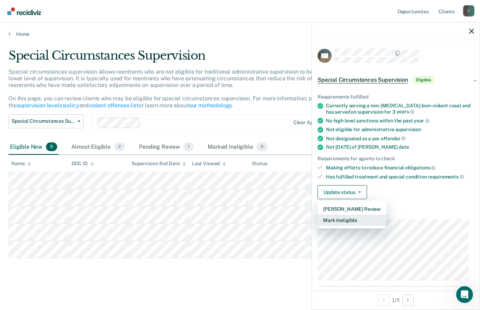
click at [356, 220] on button "Mark Ineligible" at bounding box center [352, 220] width 69 height 11
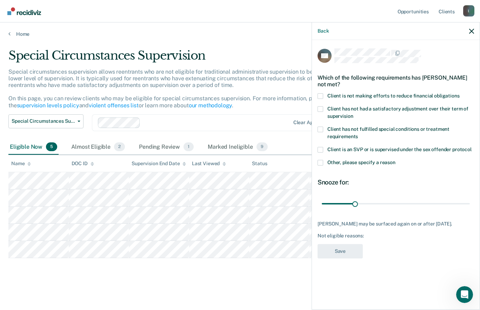
click at [321, 165] on span at bounding box center [321, 163] width 6 height 6
click at [395, 160] on input "Other, please specify a reason" at bounding box center [395, 160] width 0 height 0
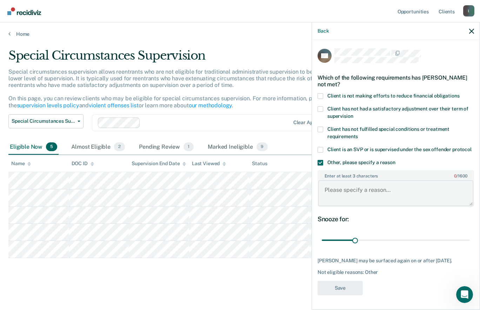
click at [355, 195] on textarea "Enter at least 3 characters 0 / 1600" at bounding box center [395, 193] width 155 height 26
type textarea "less than 6 months until [PERSON_NAME]"
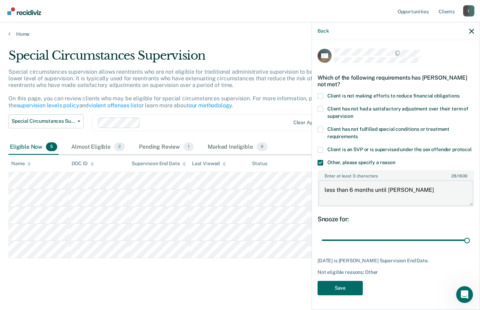
type input "136"
type textarea "less than 6 months until [PERSON_NAME]"
click at [340, 292] on button "Save" at bounding box center [340, 288] width 45 height 14
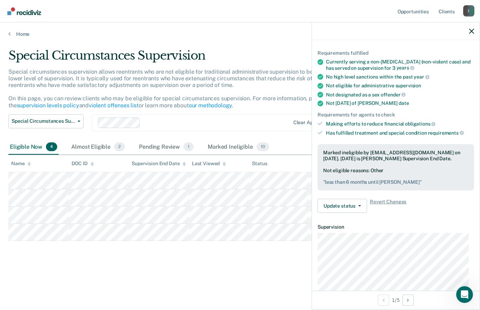
scroll to position [49, 0]
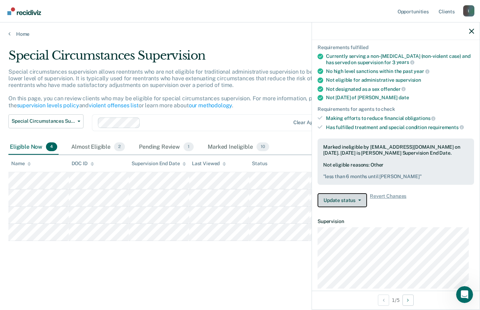
click at [353, 205] on button "Update status" at bounding box center [342, 200] width 49 height 14
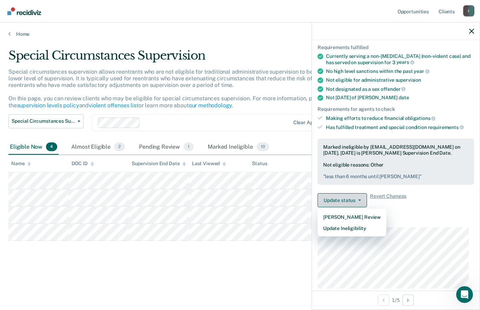
click at [363, 233] on button "Update Ineligibility" at bounding box center [352, 228] width 69 height 11
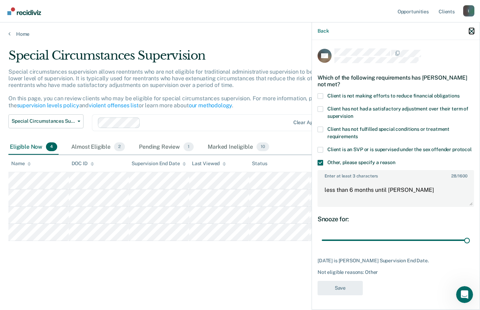
click at [471, 32] on icon "button" at bounding box center [471, 31] width 5 height 5
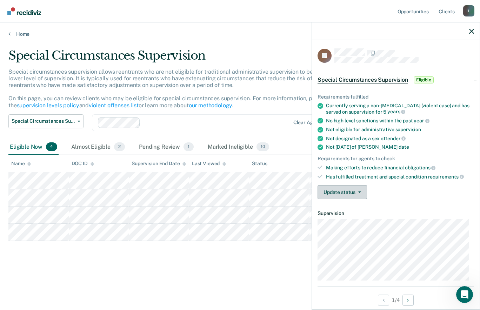
click at [352, 193] on button "Update status" at bounding box center [342, 192] width 49 height 14
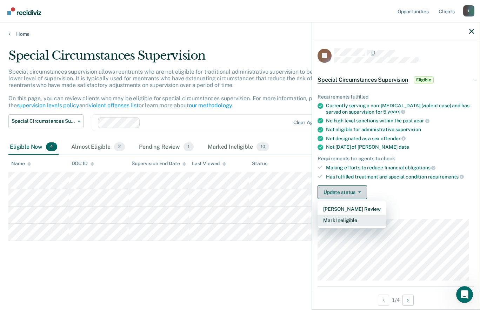
click at [357, 219] on button "Mark Ineligible" at bounding box center [352, 220] width 69 height 11
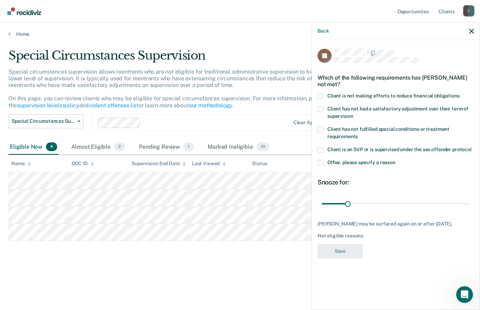
click at [318, 161] on span at bounding box center [321, 163] width 6 height 6
click at [395, 160] on input "Other, please specify a reason" at bounding box center [395, 160] width 0 height 0
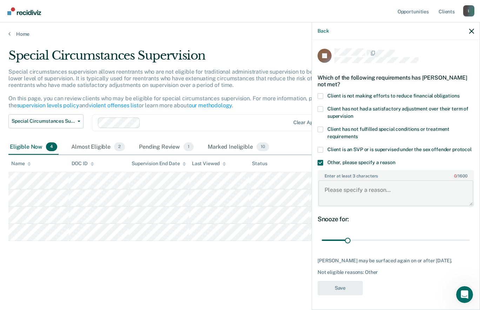
click at [359, 190] on textarea "Enter at least 3 characters 0 / 1600" at bounding box center [395, 193] width 155 height 26
type textarea "needs 7 years--due to charge"
type input "44"
type textarea "needs 7 years--due to charge"
click at [406, 276] on div "JA Which of the following requirements has [PERSON_NAME] not met? Client is not…" at bounding box center [396, 173] width 156 height 251
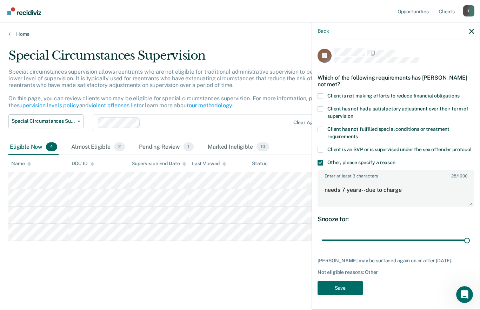
type input "180"
click at [345, 287] on button "Save" at bounding box center [340, 288] width 45 height 14
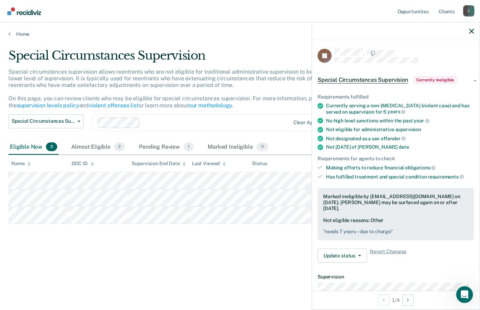
click at [472, 31] on icon "button" at bounding box center [471, 31] width 5 height 5
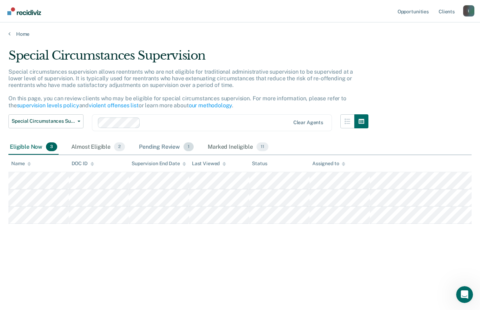
click at [169, 150] on div "Pending Review 1" at bounding box center [167, 147] width 58 height 15
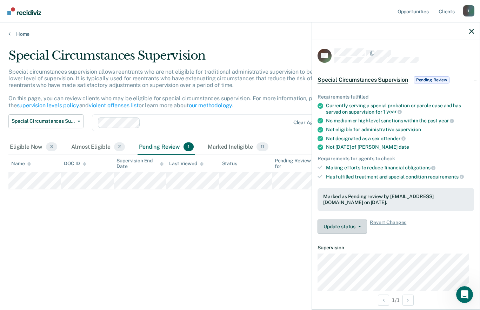
click at [357, 226] on span "button" at bounding box center [358, 226] width 6 height 1
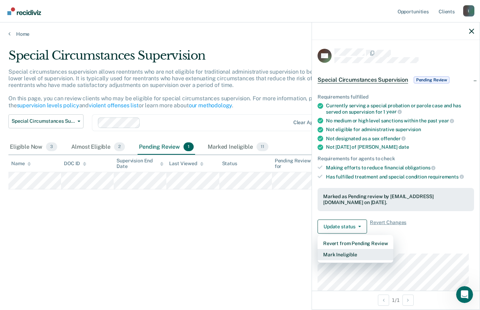
click at [360, 255] on button "Mark Ineligible" at bounding box center [356, 254] width 76 height 11
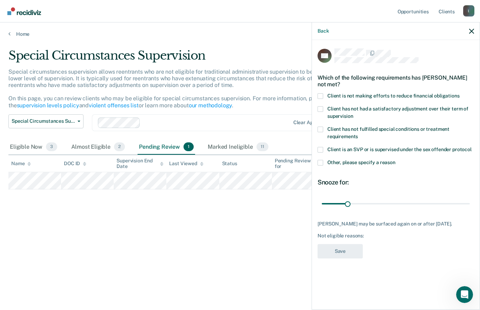
click at [318, 160] on span at bounding box center [321, 163] width 6 height 6
click at [395, 160] on input "Other, please specify a reason" at bounding box center [395, 160] width 0 height 0
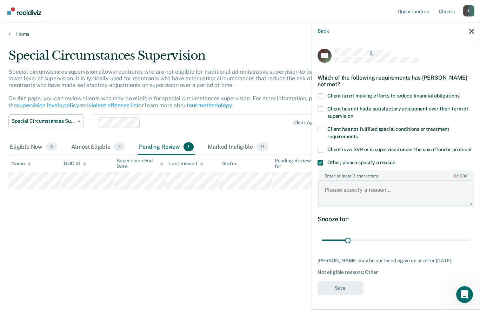
click at [352, 181] on textarea "Enter at least 3 characters 0 / 1600" at bounding box center [395, 193] width 155 height 26
type textarea "less than 6 months"
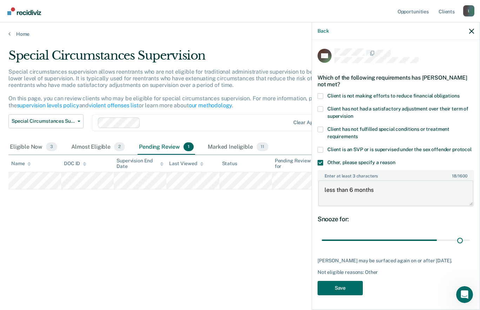
type input "180"
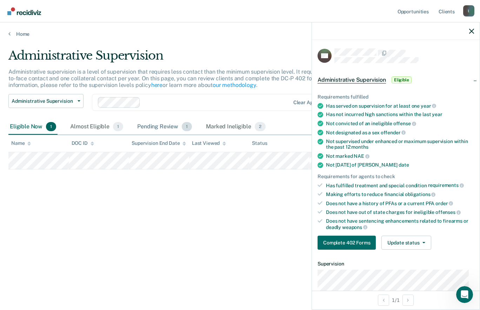
click at [172, 127] on div "Pending Review 1" at bounding box center [165, 126] width 58 height 15
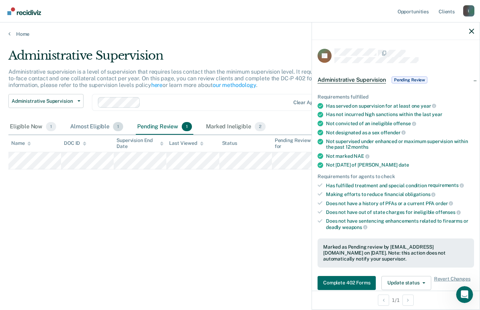
click at [98, 127] on div "Almost Eligible 1" at bounding box center [97, 126] width 56 height 15
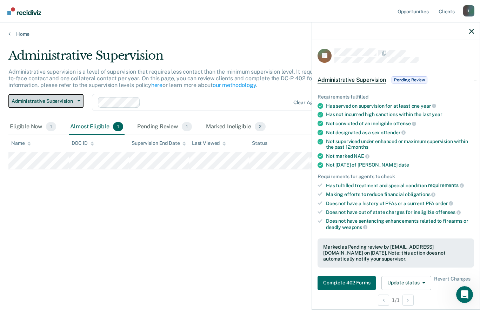
click at [74, 102] on span "Administrative Supervision" at bounding box center [43, 101] width 63 height 6
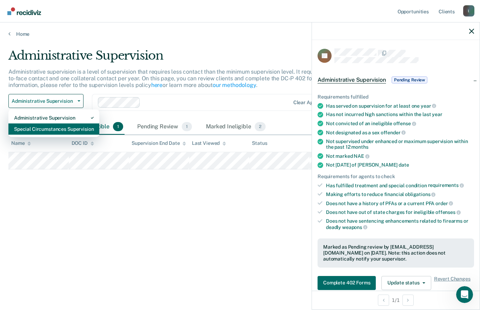
click at [60, 129] on div "Special Circumstances Supervision" at bounding box center [54, 129] width 80 height 11
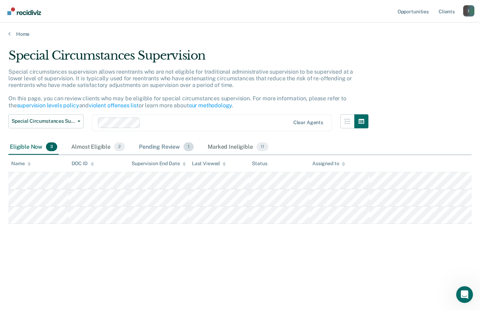
click at [173, 145] on div "Pending Review 1" at bounding box center [167, 147] width 58 height 15
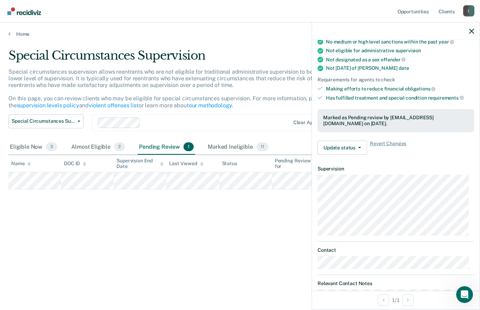
scroll to position [86, 0]
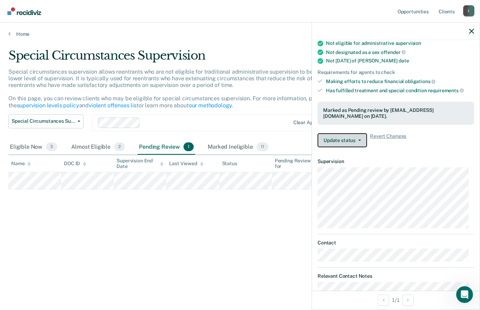
click at [350, 142] on button "Update status" at bounding box center [342, 140] width 49 height 14
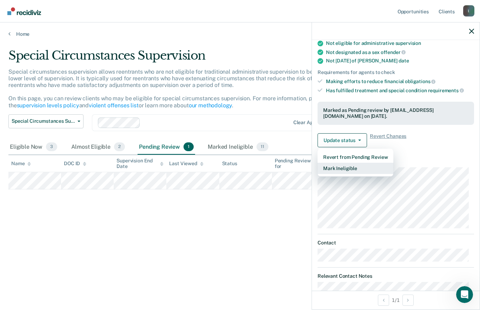
click at [356, 170] on button "Mark Ineligible" at bounding box center [356, 168] width 76 height 11
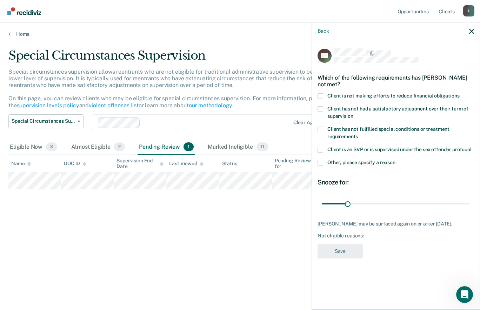
scroll to position [0, 0]
type input "141"
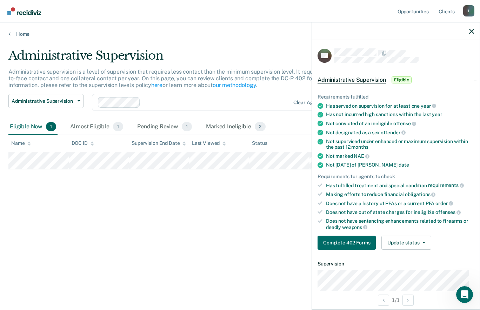
click at [258, 229] on div "Administrative Supervision Administrative supervision is a level of supervision…" at bounding box center [239, 152] width 463 height 209
click at [64, 105] on button "Administrative Supervision" at bounding box center [45, 101] width 75 height 14
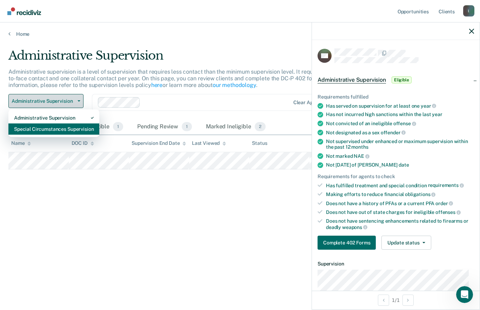
click at [60, 129] on div "Special Circumstances Supervision" at bounding box center [54, 129] width 80 height 11
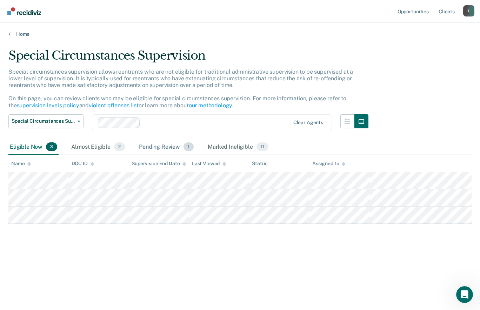
click at [167, 147] on div "Pending Review 1" at bounding box center [167, 147] width 58 height 15
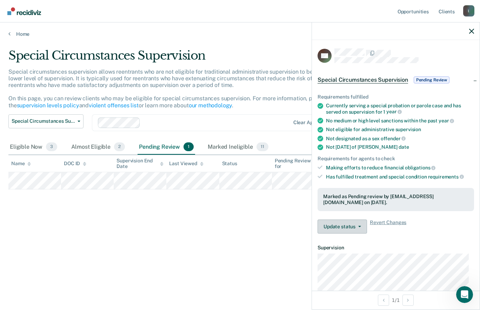
click at [358, 226] on icon "button" at bounding box center [359, 226] width 3 height 1
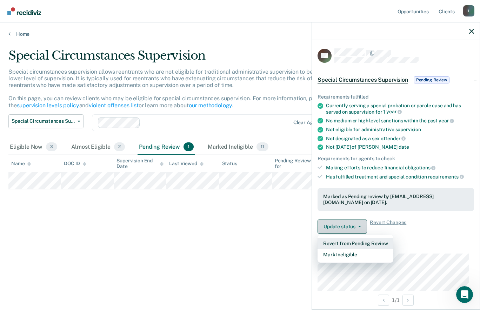
click at [356, 253] on button "Mark Ineligible" at bounding box center [356, 254] width 76 height 11
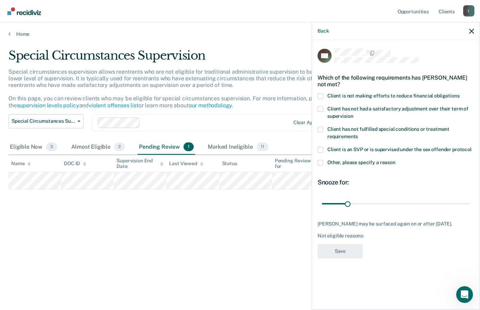
click at [319, 160] on span at bounding box center [321, 163] width 6 height 6
click at [395, 160] on input "Other, please specify a reason" at bounding box center [395, 160] width 0 height 0
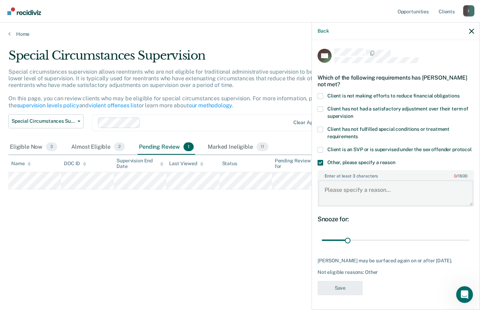
click at [360, 183] on textarea "Enter at least 3 characters 0 / 1600" at bounding box center [395, 193] width 155 height 26
type textarea "less than 6 months"
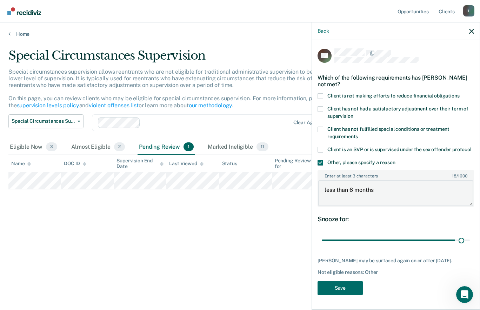
type input "175"
type textarea "less than 6 months"
click at [343, 281] on button "Save" at bounding box center [340, 288] width 45 height 14
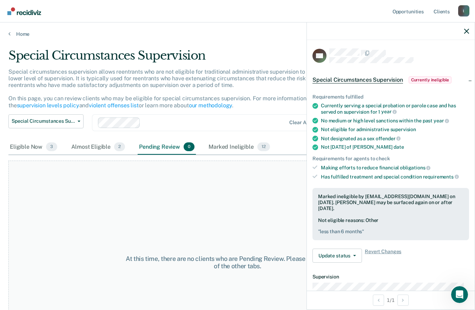
click at [466, 31] on icon "button" at bounding box center [466, 31] width 5 height 5
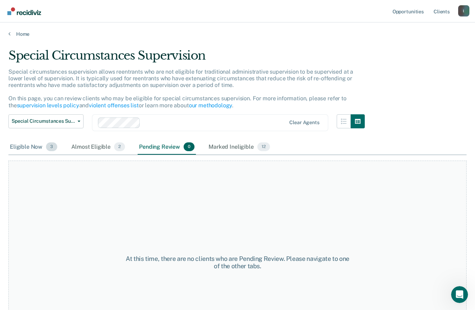
click at [26, 147] on div "Eligible Now 3" at bounding box center [33, 147] width 50 height 15
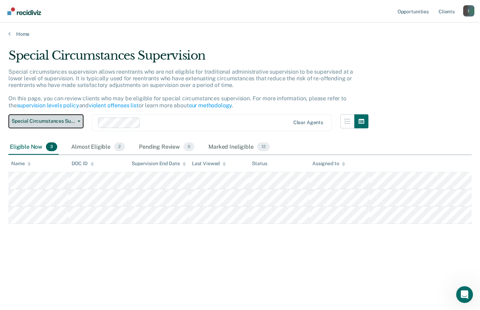
click at [25, 120] on span "Special Circumstances Supervision" at bounding box center [43, 121] width 63 height 6
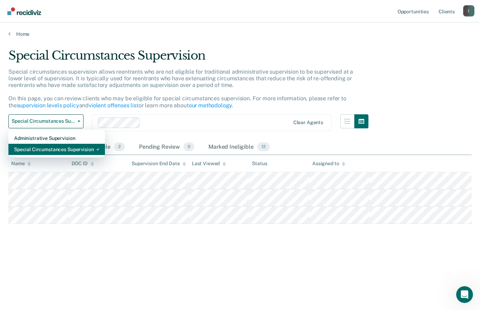
click at [26, 150] on div "Special Circumstances Supervision" at bounding box center [56, 149] width 85 height 11
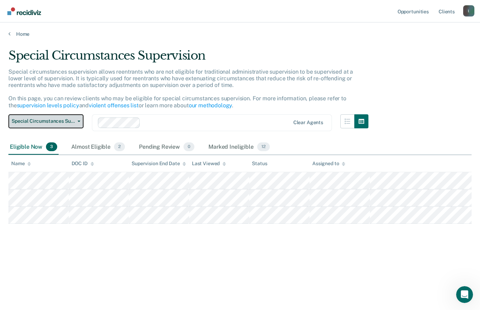
click at [17, 124] on span "Special Circumstances Supervision" at bounding box center [43, 121] width 63 height 6
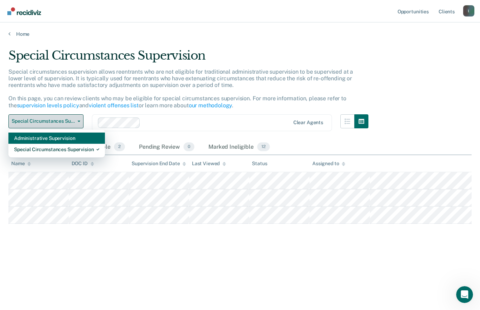
click at [26, 139] on div "Administrative Supervision" at bounding box center [56, 138] width 85 height 11
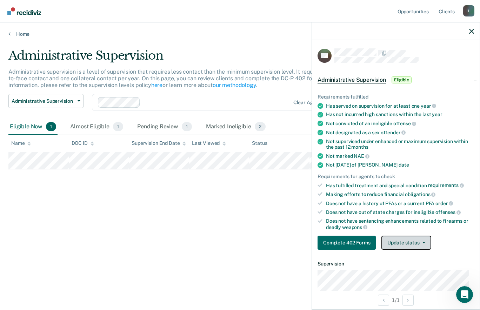
click at [415, 243] on button "Update status" at bounding box center [405, 243] width 49 height 14
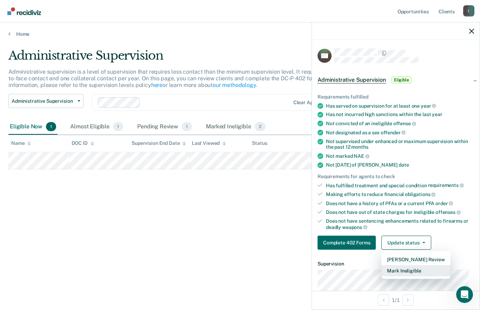
click at [419, 268] on button "Mark Ineligible" at bounding box center [415, 270] width 69 height 11
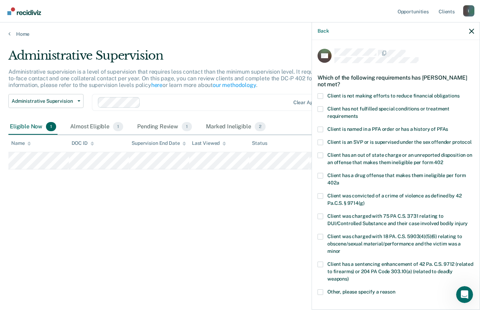
click at [322, 111] on span at bounding box center [321, 109] width 6 height 6
click at [358, 114] on input "Client has not fulfilled special conditions or treatment requirements" at bounding box center [358, 114] width 0 height 0
click at [320, 108] on span at bounding box center [321, 109] width 6 height 6
click at [358, 114] on input "Client has not fulfilled special conditions or treatment requirements" at bounding box center [358, 114] width 0 height 0
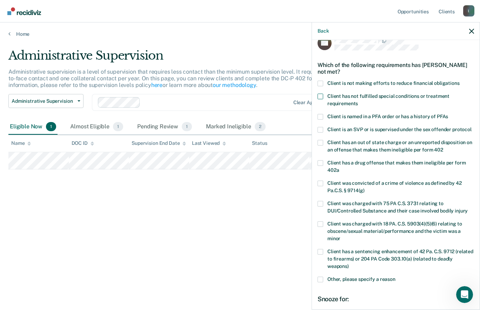
scroll to position [15, 0]
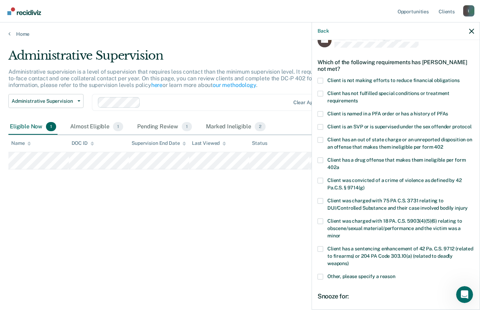
click at [324, 281] on label "Other, please specify a reason" at bounding box center [396, 277] width 156 height 7
click at [395, 274] on input "Other, please specify a reason" at bounding box center [395, 274] width 0 height 0
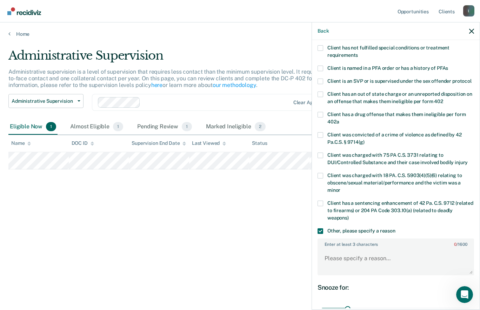
scroll to position [96, 0]
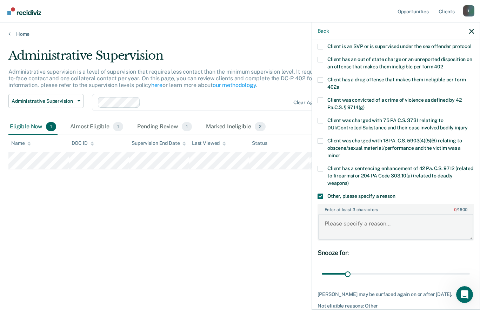
click at [381, 231] on textarea "Enter at least 3 characters 0 / 1600" at bounding box center [395, 227] width 155 height 26
type textarea "recent new disposition of a charge."
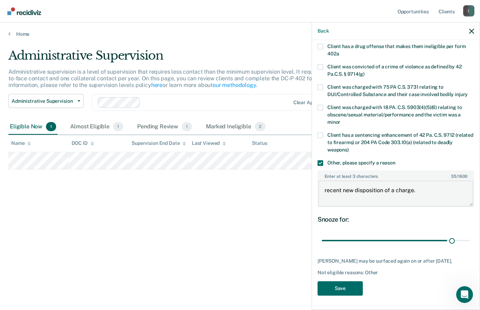
scroll to position [136, 0]
type input "167"
type textarea "recent new disposition of a charge."
click at [349, 287] on button "Save" at bounding box center [340, 288] width 45 height 14
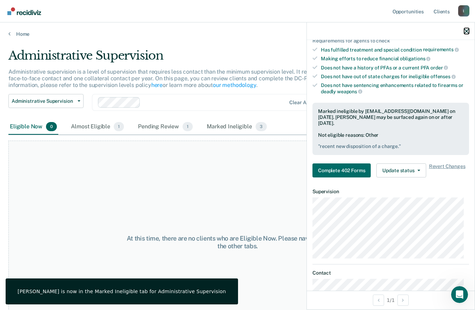
click at [467, 31] on icon "button" at bounding box center [466, 31] width 5 height 5
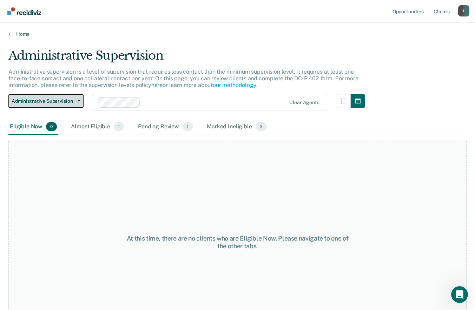
click at [69, 106] on button "Administrative Supervision" at bounding box center [45, 101] width 75 height 14
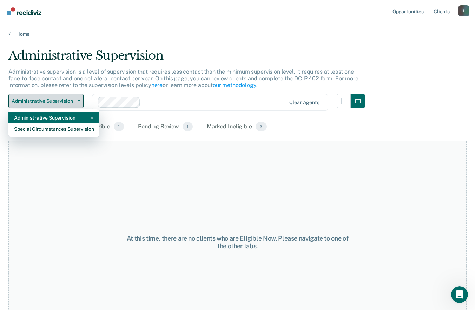
click at [68, 132] on div "Special Circumstances Supervision" at bounding box center [54, 129] width 80 height 11
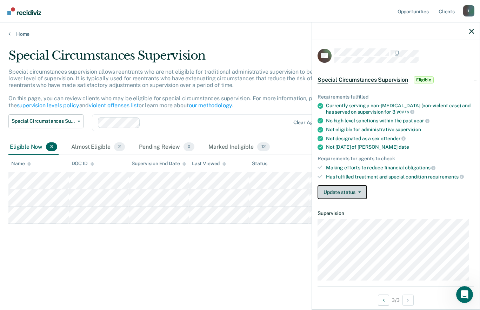
click at [350, 193] on button "Update status" at bounding box center [342, 192] width 49 height 14
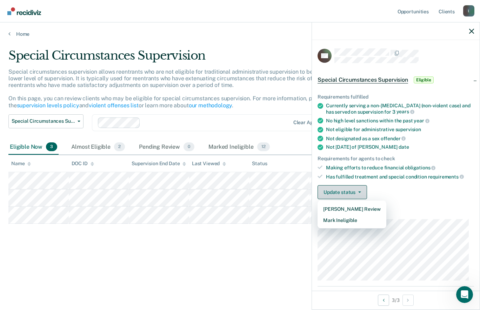
click at [362, 220] on button "Mark Ineligible" at bounding box center [352, 220] width 69 height 11
